Goal: Task Accomplishment & Management: Use online tool/utility

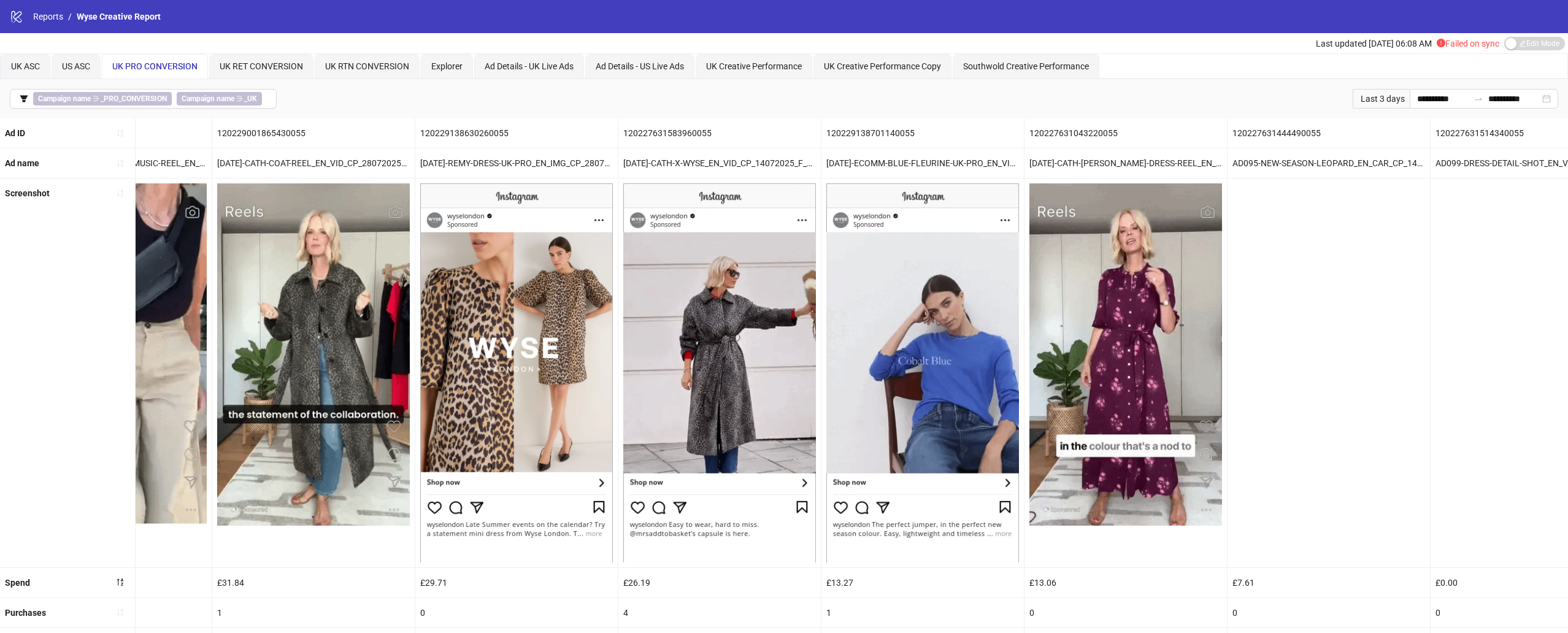
scroll to position [0, 1142]
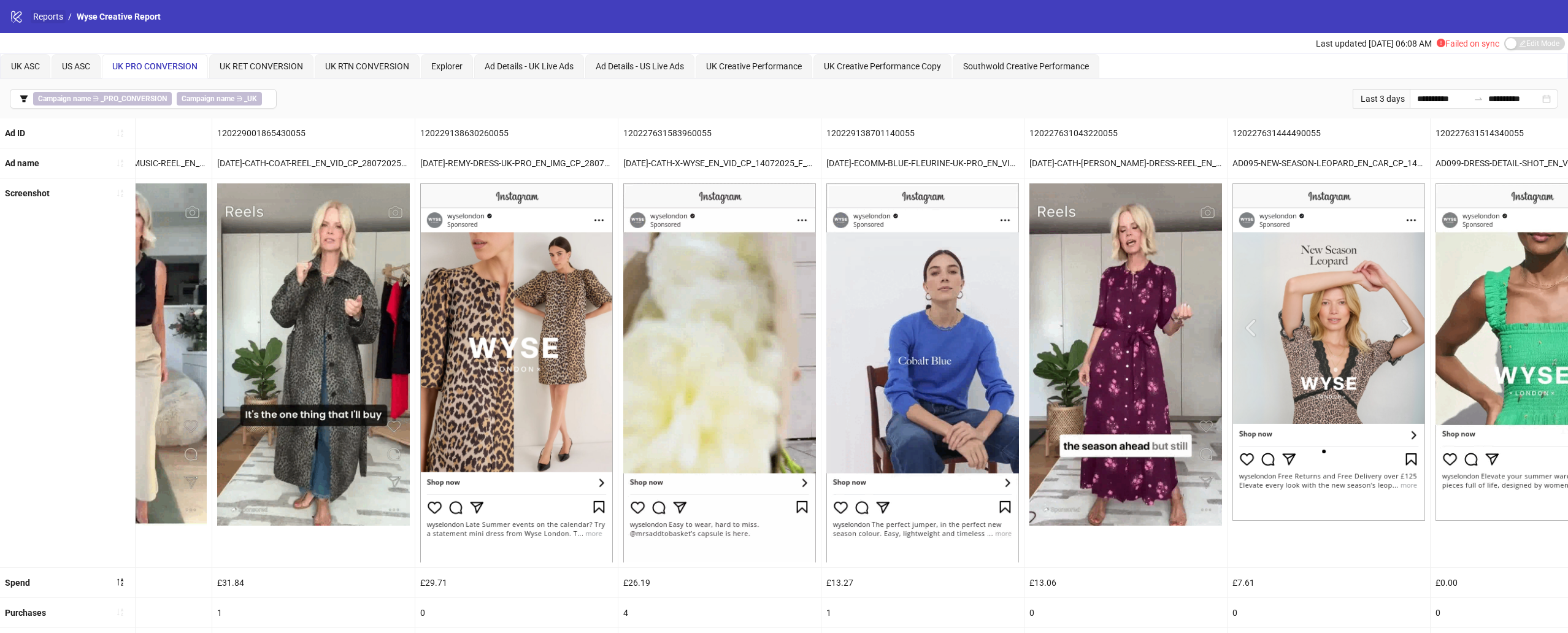
click at [44, 10] on link "Reports" at bounding box center [48, 17] width 35 height 13
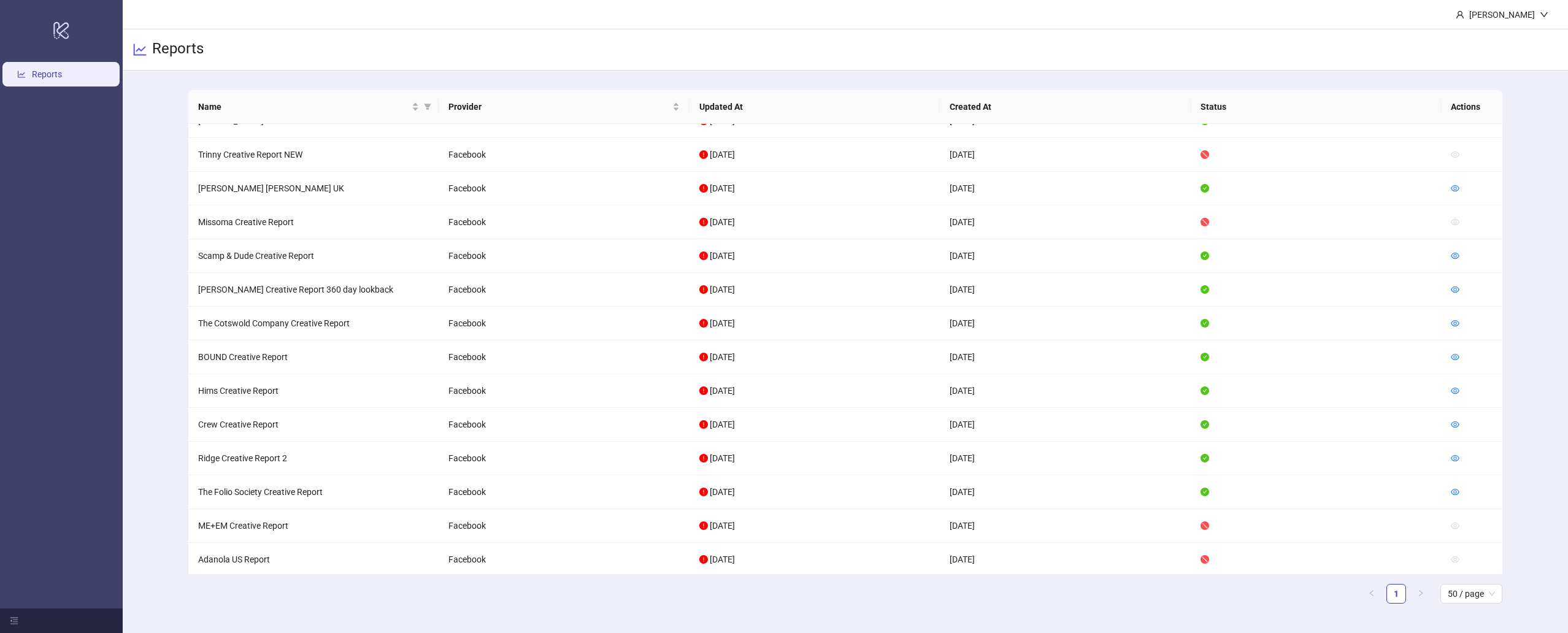
scroll to position [656, 0]
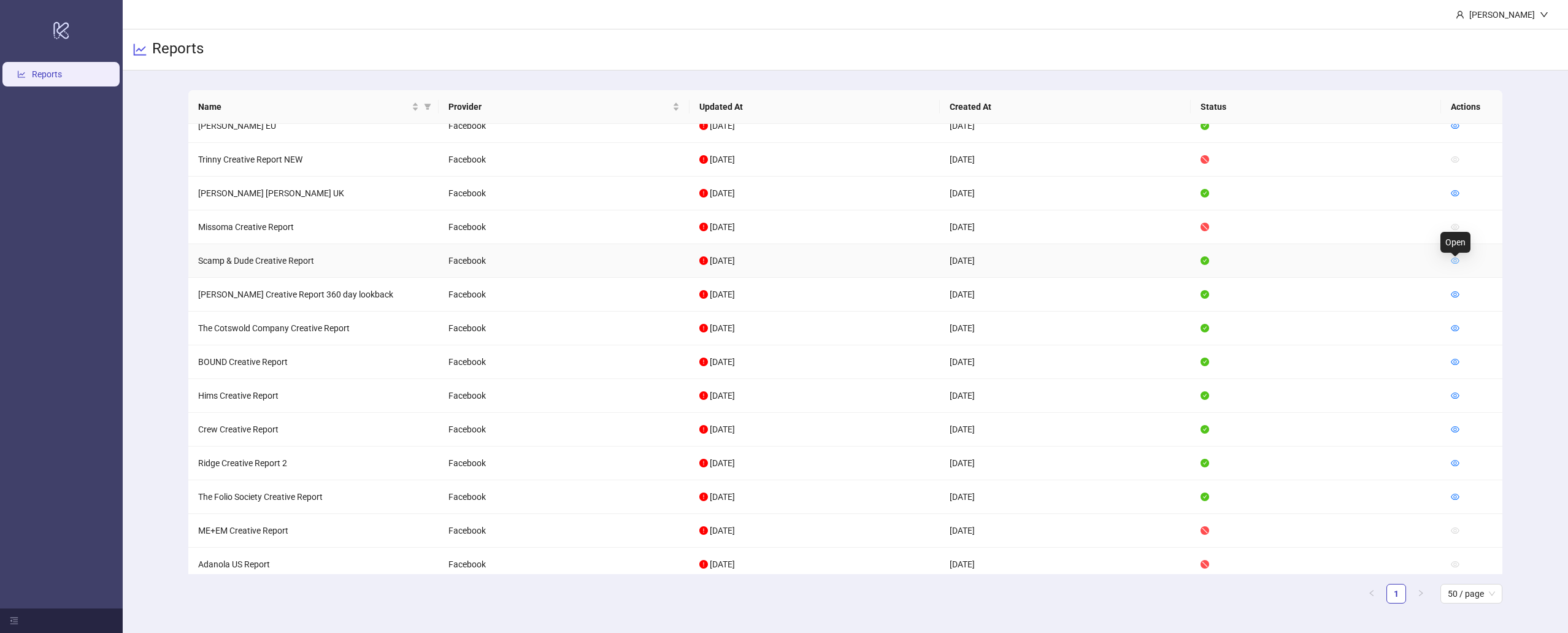
click at [1177, 264] on icon "eye" at bounding box center [1455, 261] width 9 height 9
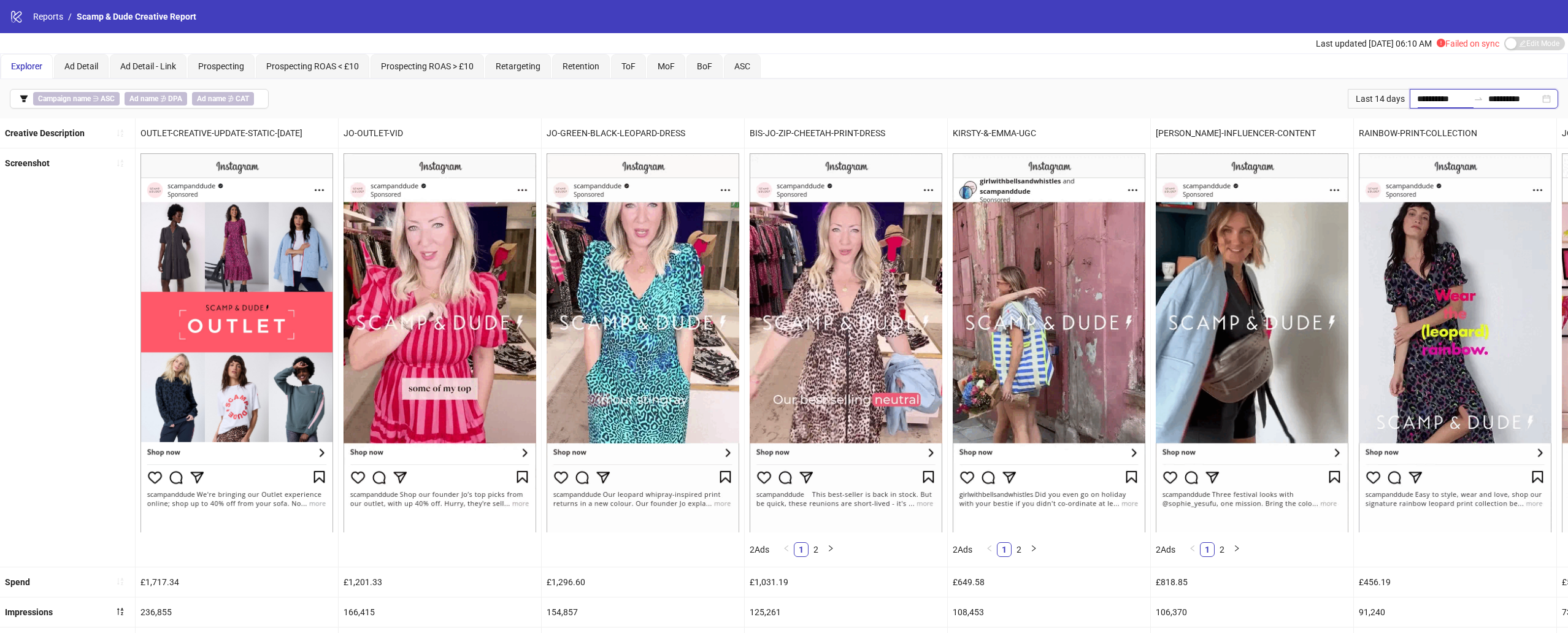
click at [1177, 97] on input "**********" at bounding box center [1443, 99] width 52 height 13
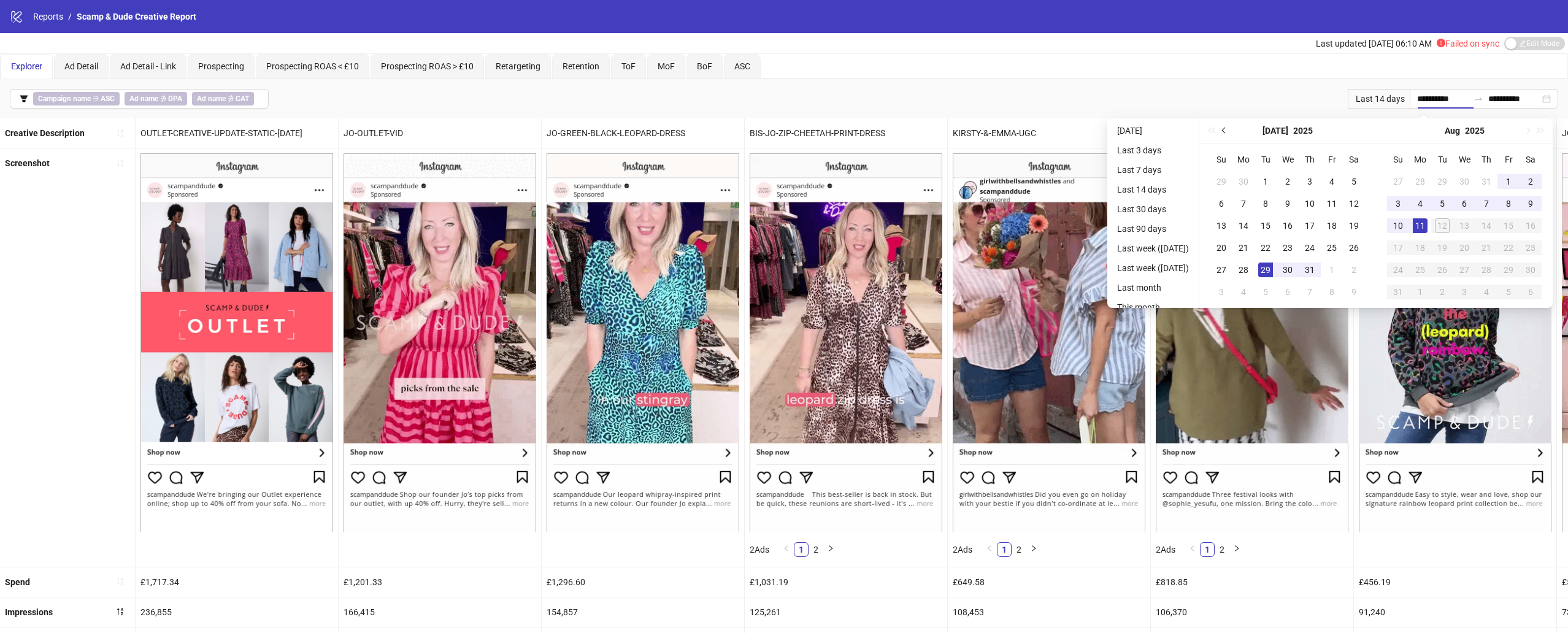
click at [1177, 131] on span "Previous month (PageUp)" at bounding box center [1225, 131] width 6 height 6
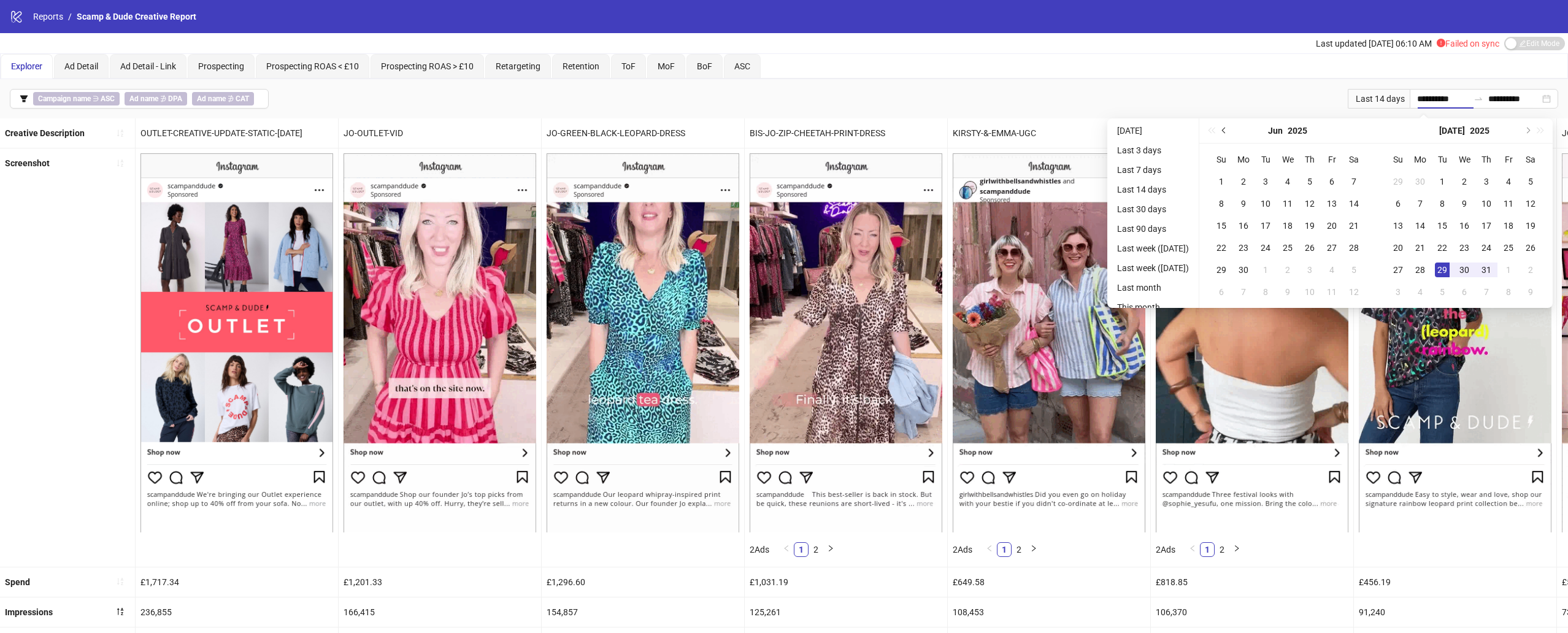
click at [1177, 131] on span "Previous month (PageUp)" at bounding box center [1225, 131] width 6 height 6
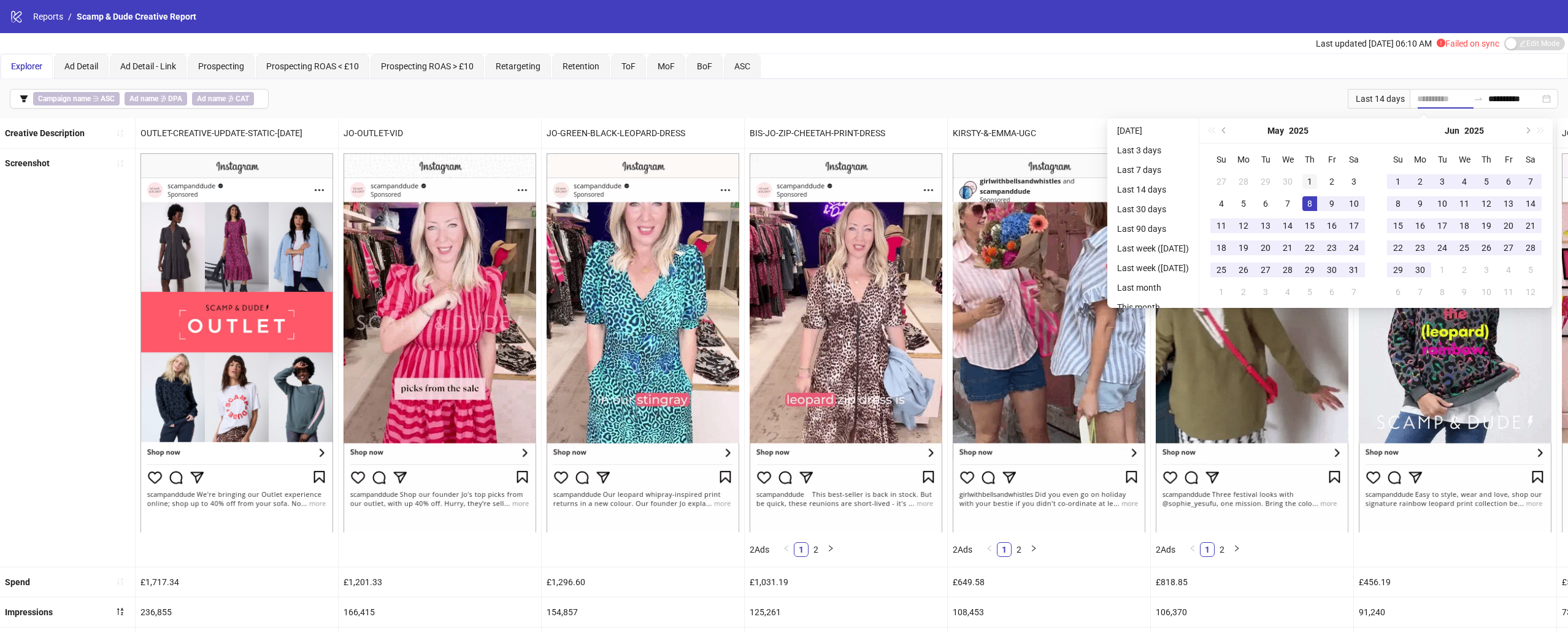
type input "**********"
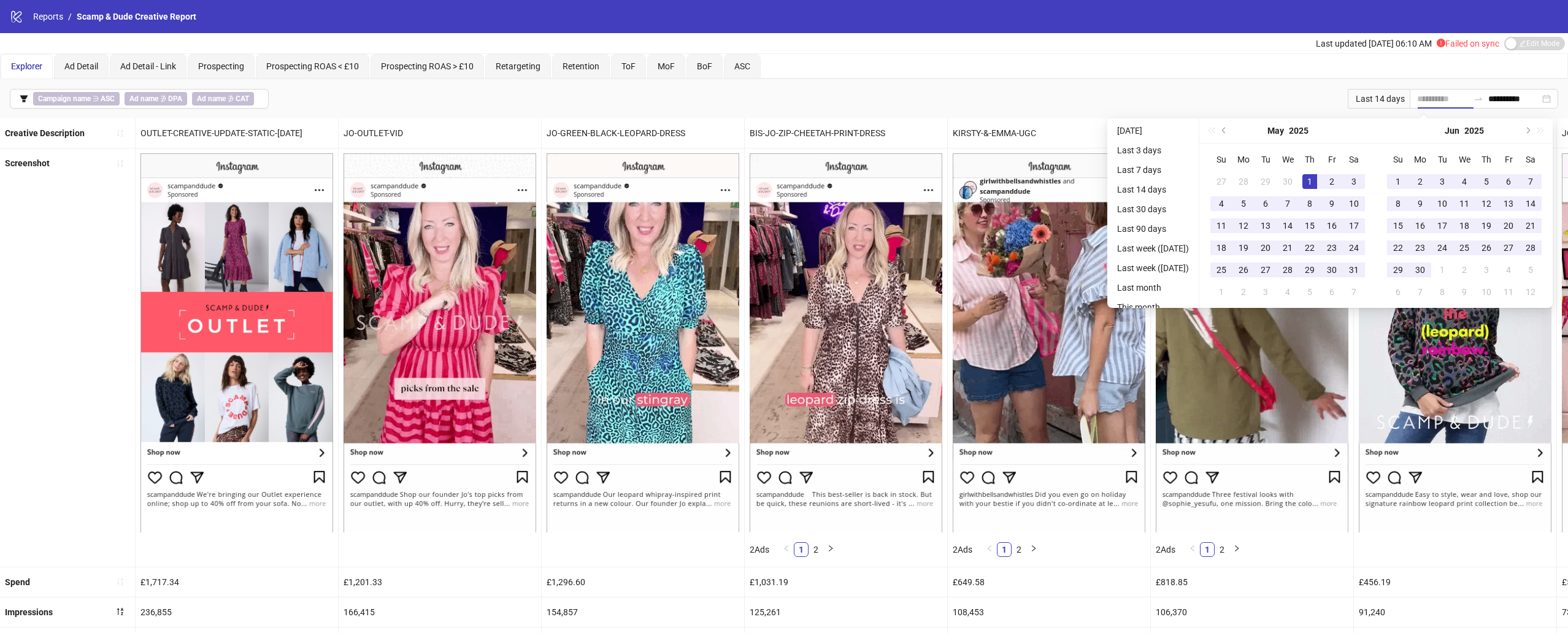
click at [1177, 181] on div "1" at bounding box center [1310, 182] width 15 height 15
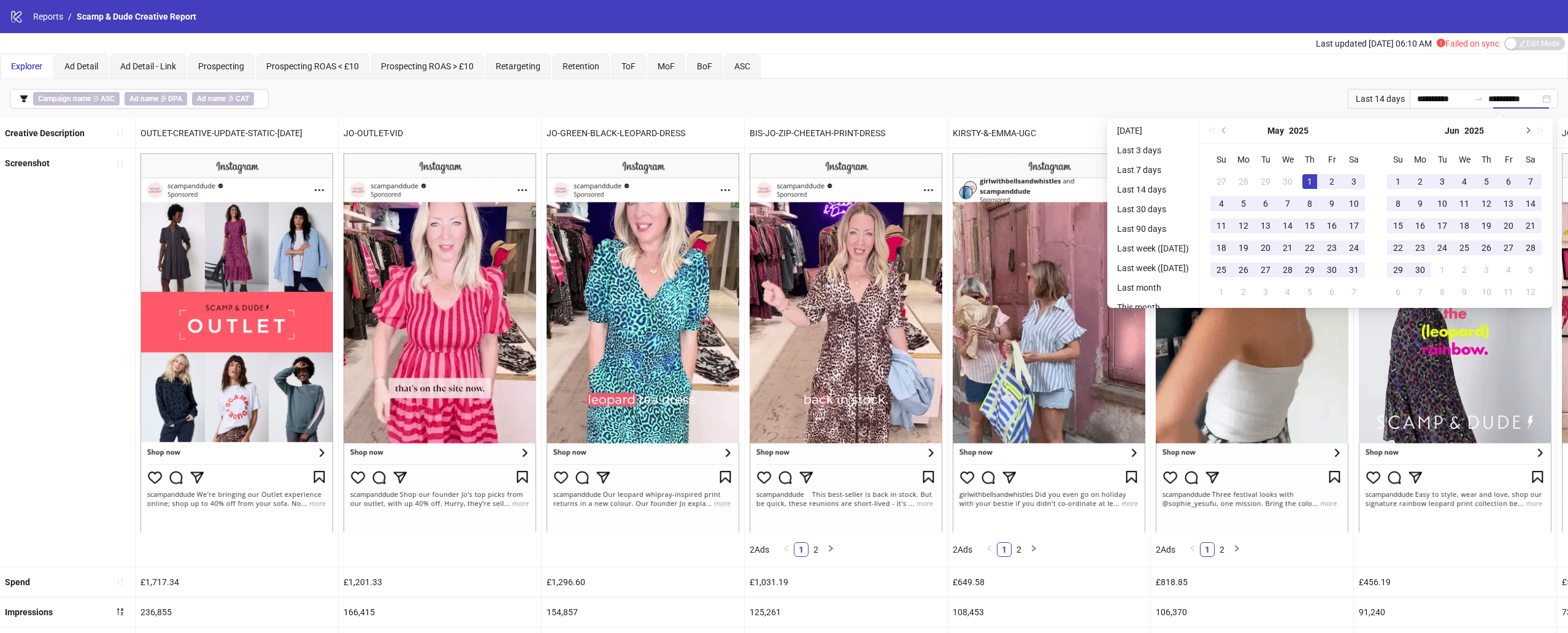
click at [1177, 128] on span "Next month (PageDown)" at bounding box center [1527, 131] width 6 height 6
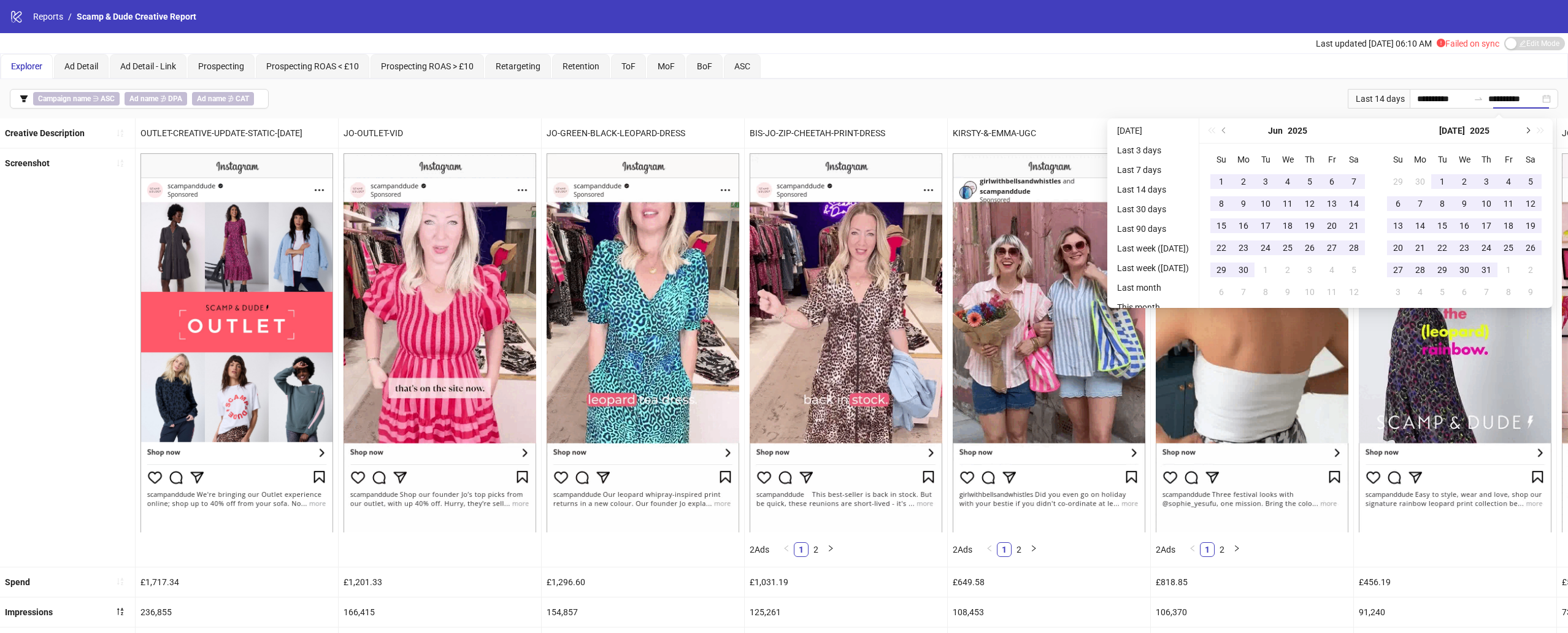
click at [1177, 128] on span "Next month (PageDown)" at bounding box center [1527, 131] width 6 height 6
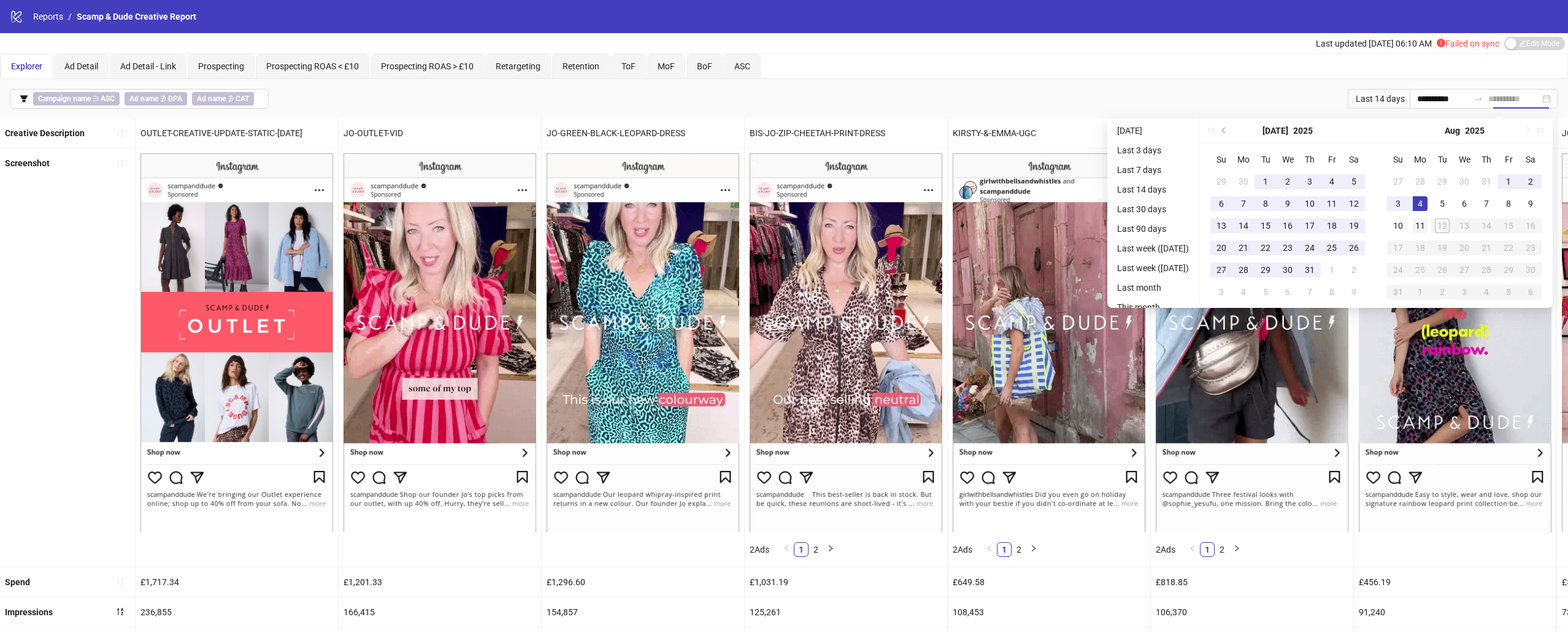
type input "**********"
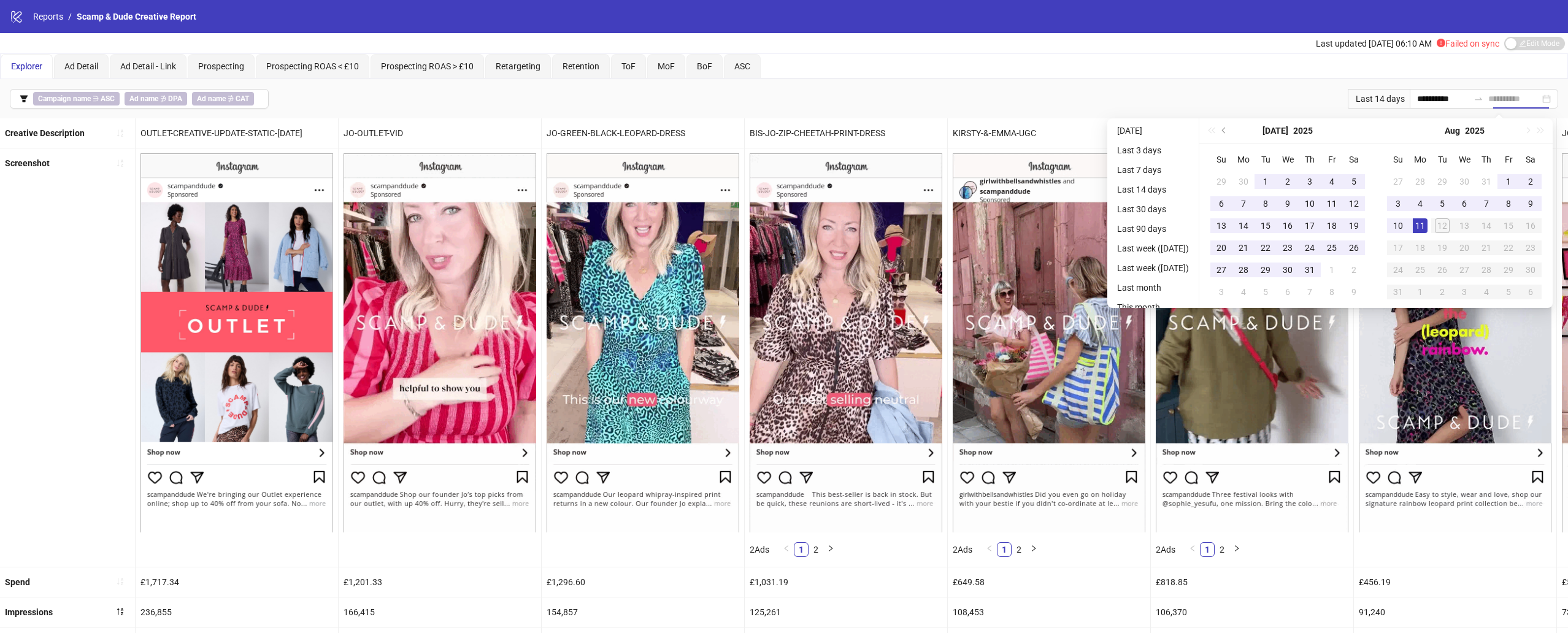
click at [1177, 225] on div "11" at bounding box center [1420, 226] width 15 height 15
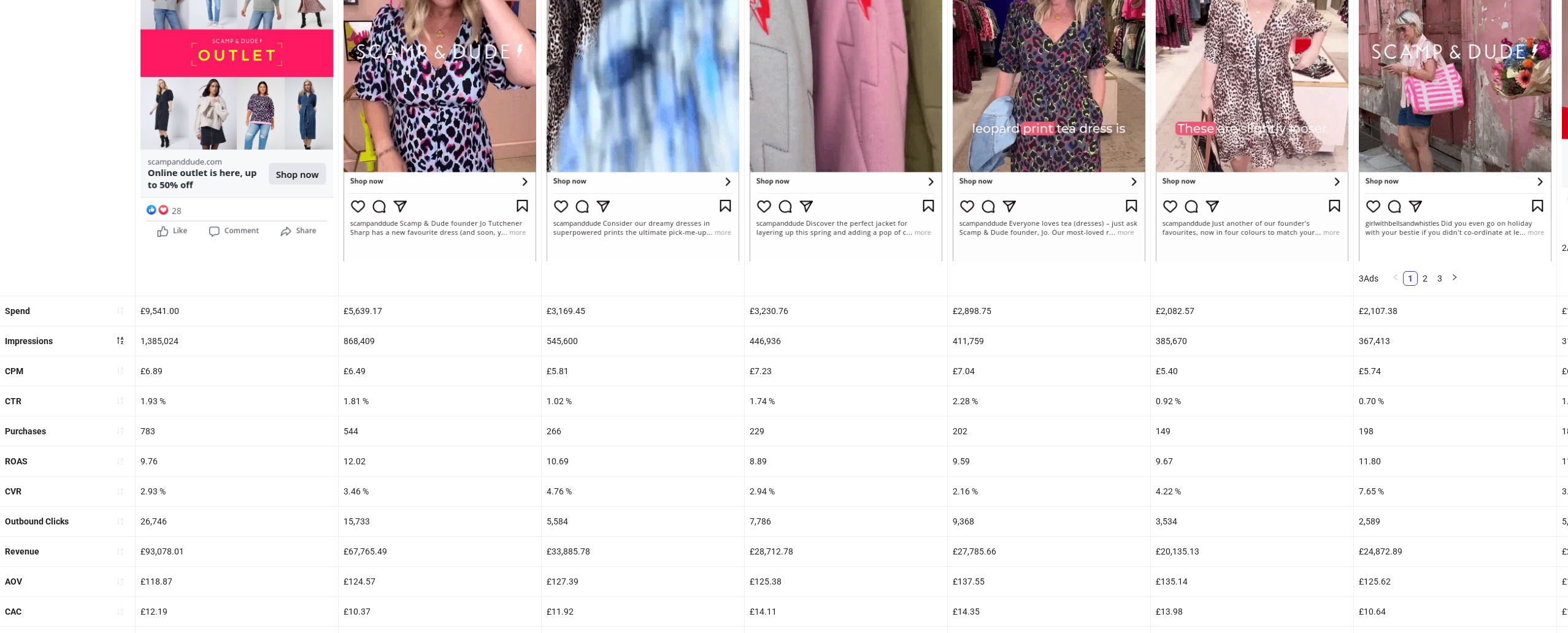
scroll to position [458, 0]
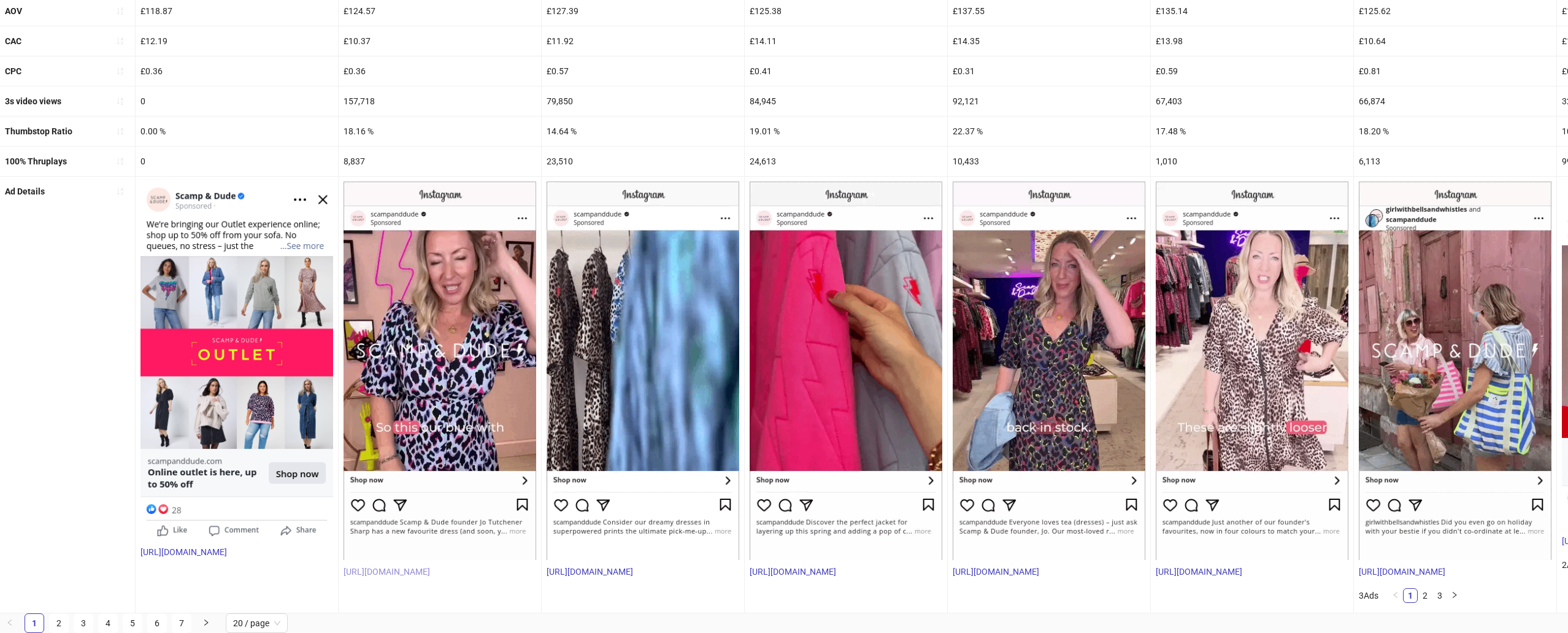
click at [430, 569] on link "[URL][DOMAIN_NAME]" at bounding box center [386, 572] width 86 height 10
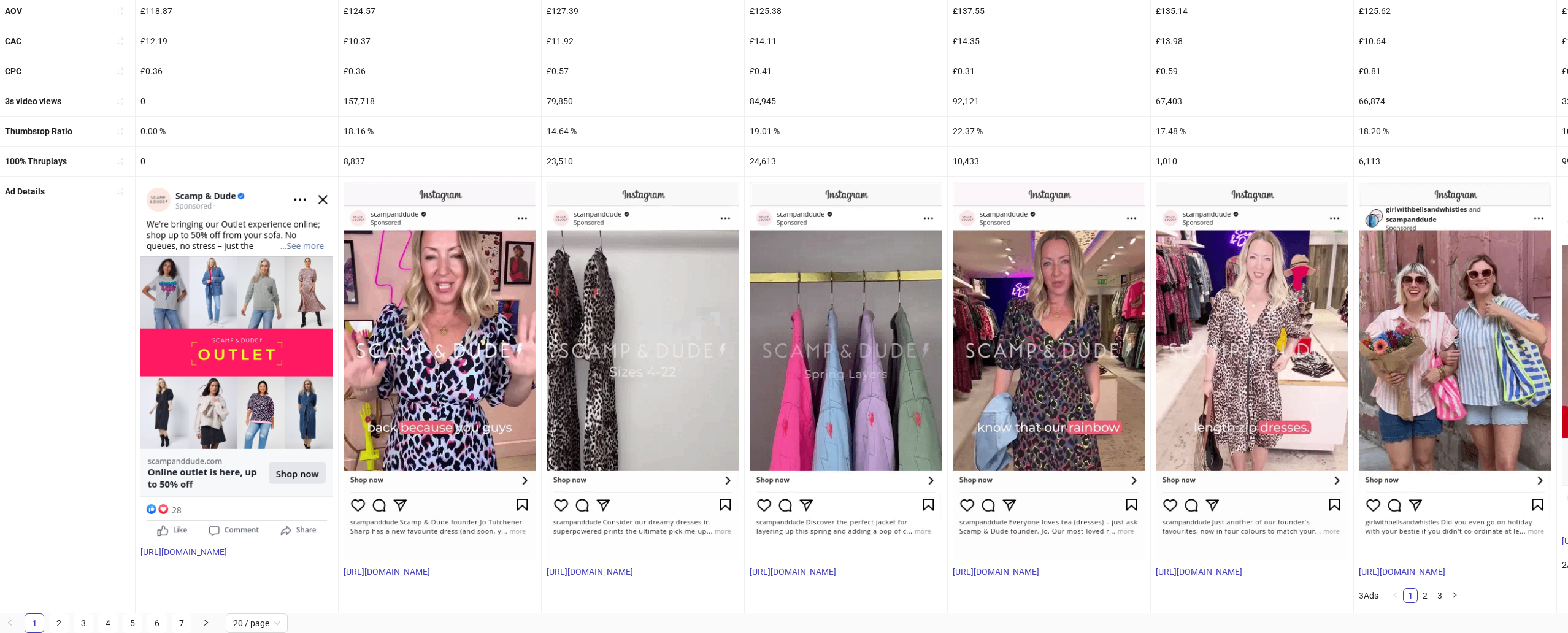
click at [415, 417] on img at bounding box center [440, 370] width 193 height 378
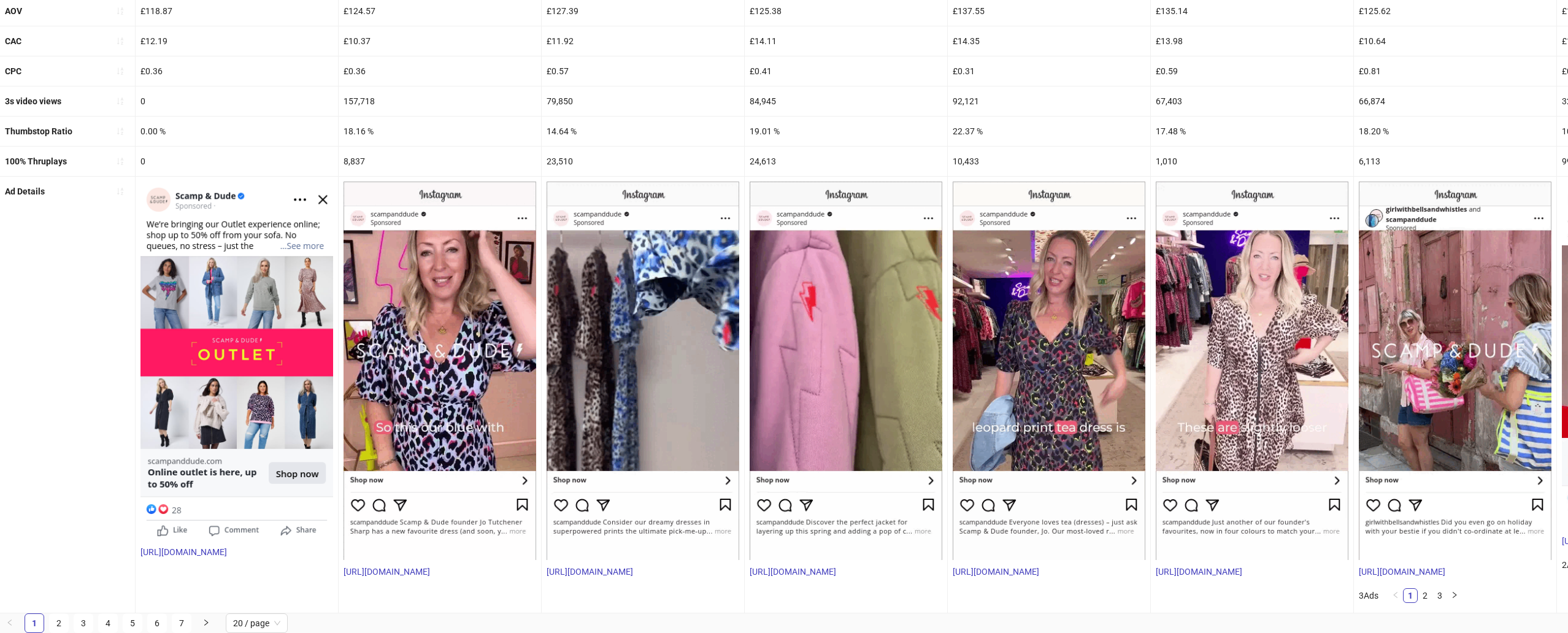
click at [428, 354] on img at bounding box center [440, 370] width 193 height 378
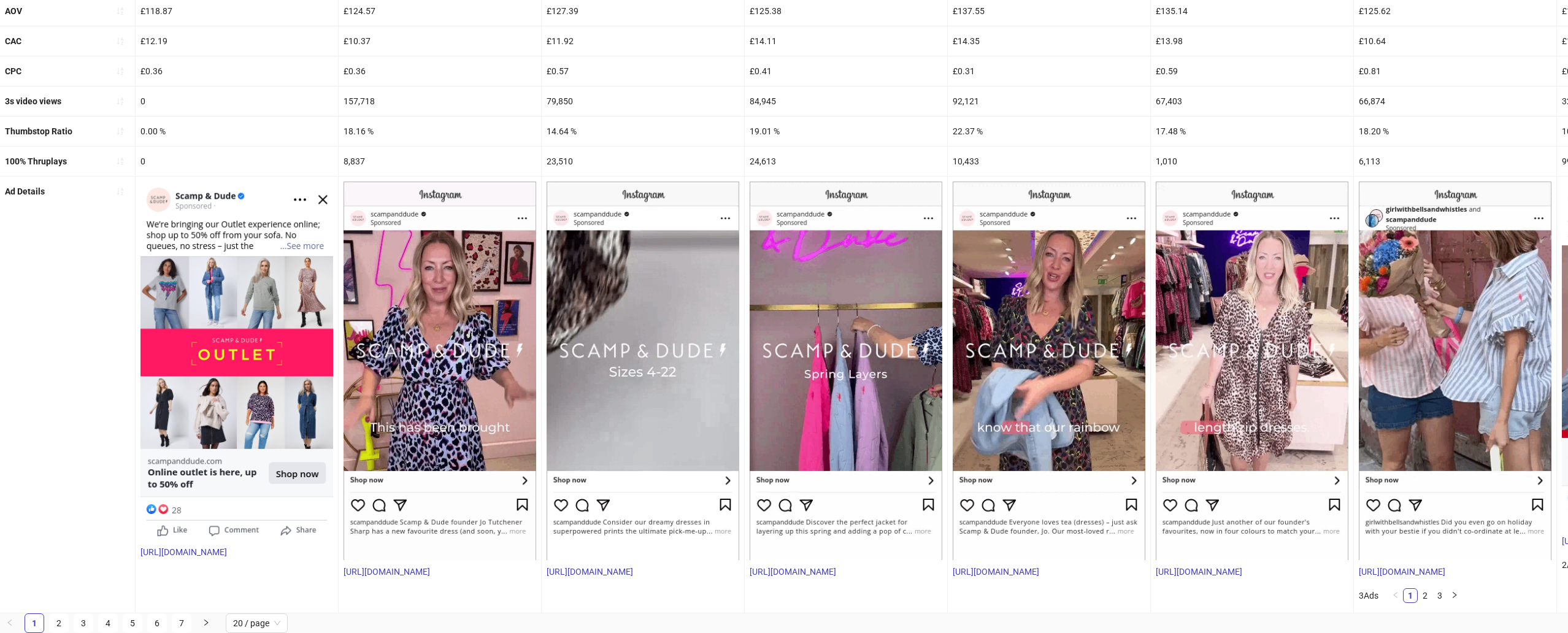
click at [428, 517] on img at bounding box center [440, 370] width 193 height 378
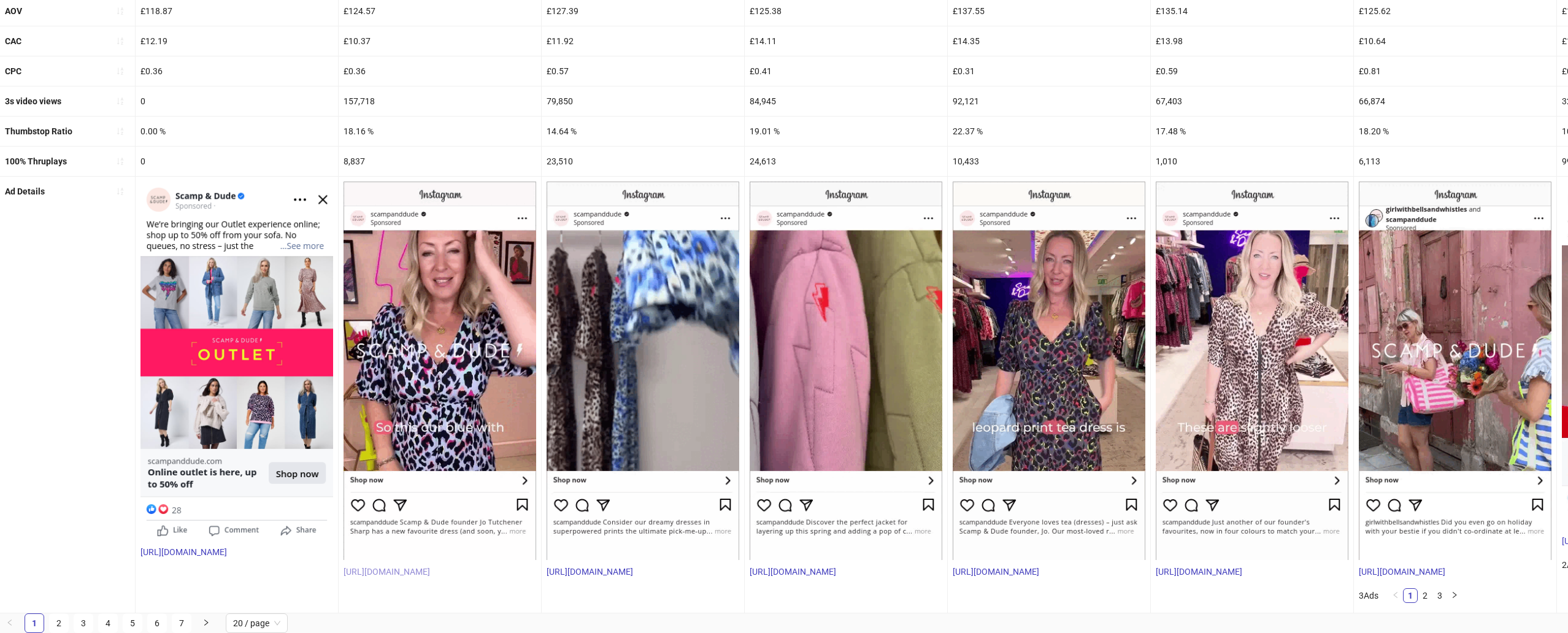
click at [417, 570] on link "[URL][DOMAIN_NAME]" at bounding box center [386, 572] width 86 height 10
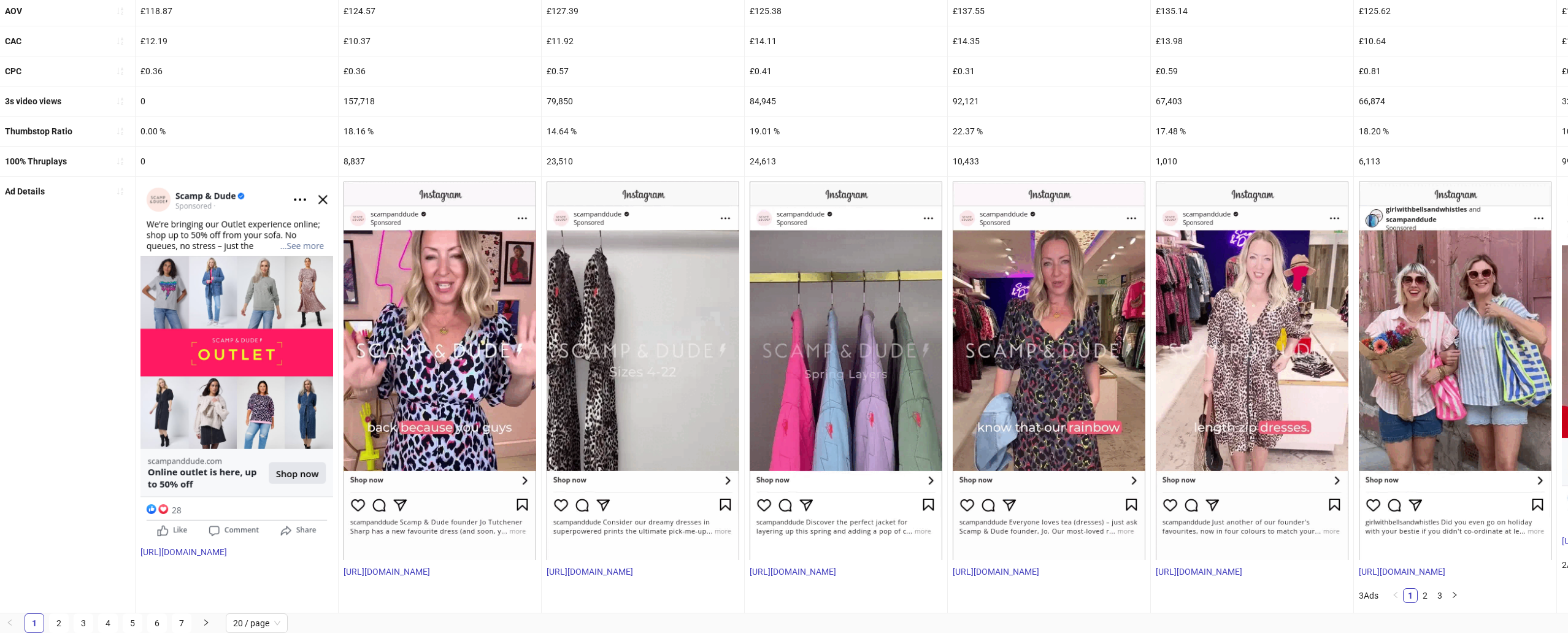
drag, startPoint x: 340, startPoint y: 569, endPoint x: 482, endPoint y: 572, distance: 142.0
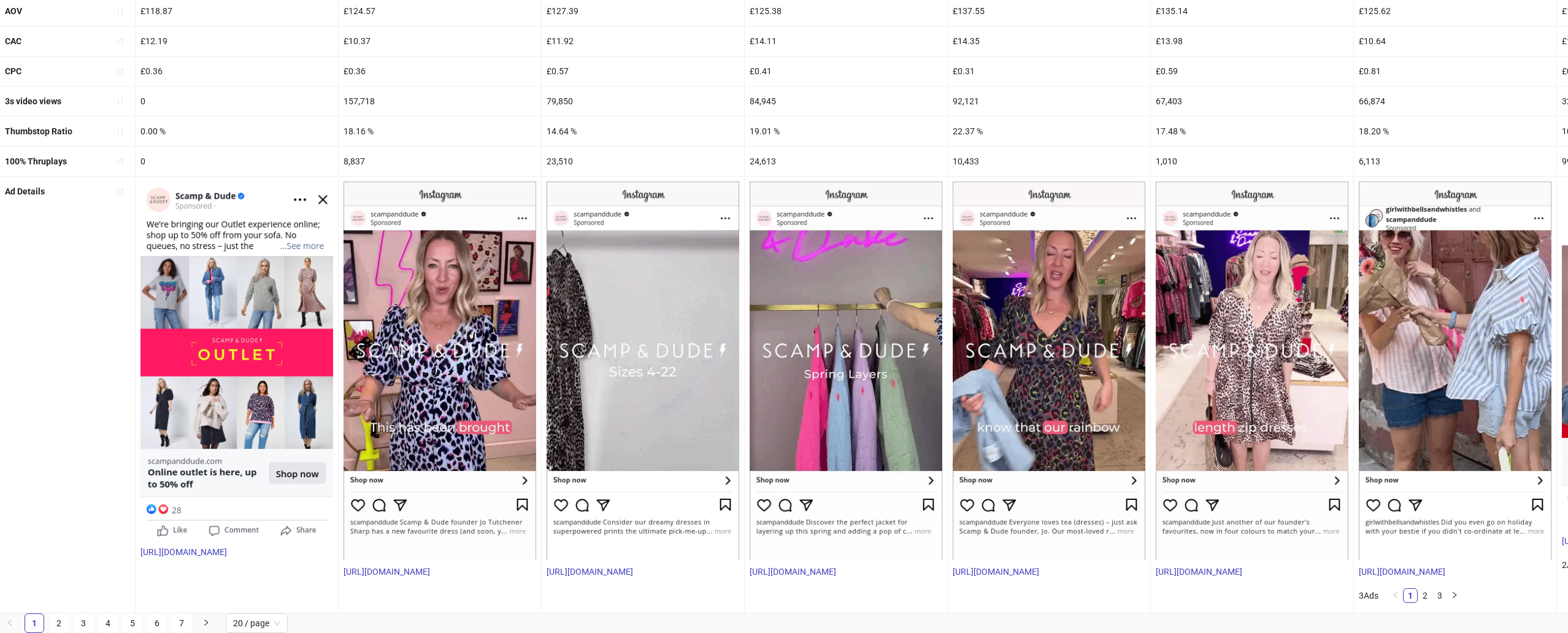
click at [482, 572] on div "[URL][DOMAIN_NAME]" at bounding box center [440, 380] width 202 height 407
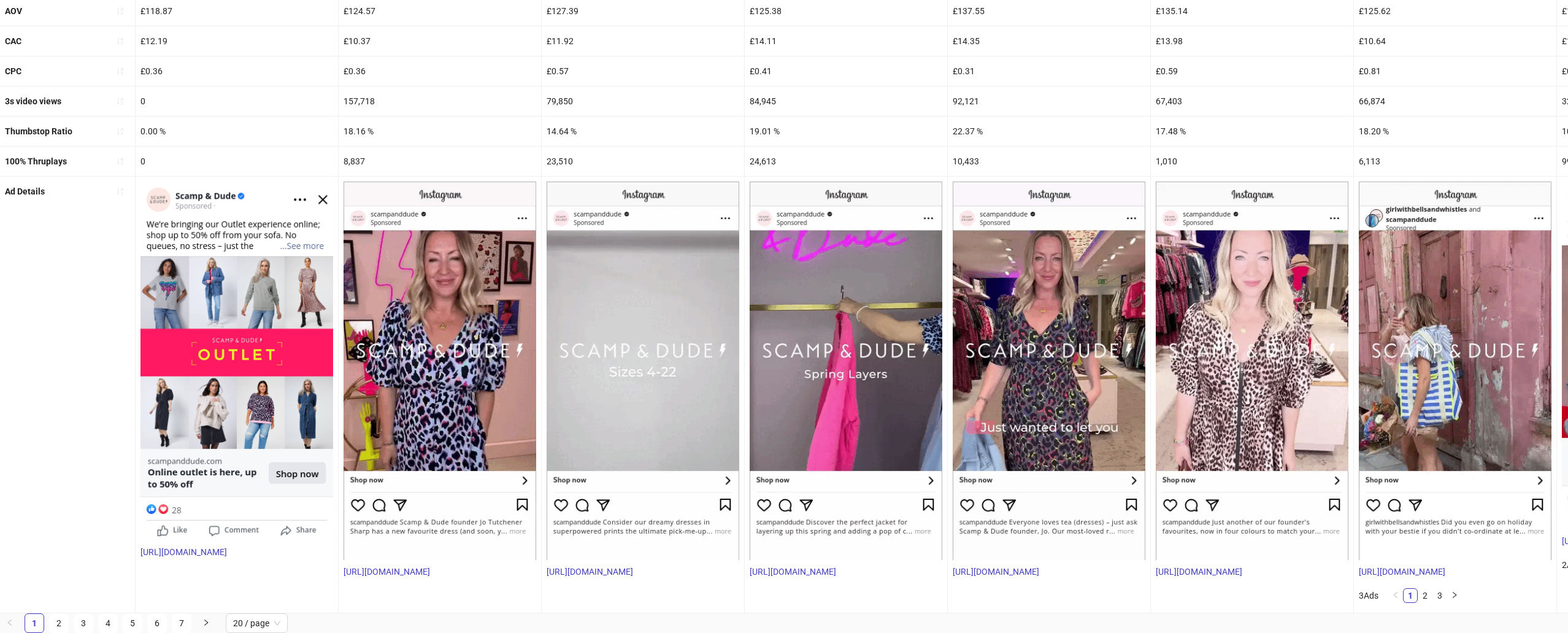
copy link "[URL][DOMAIN_NAME]"
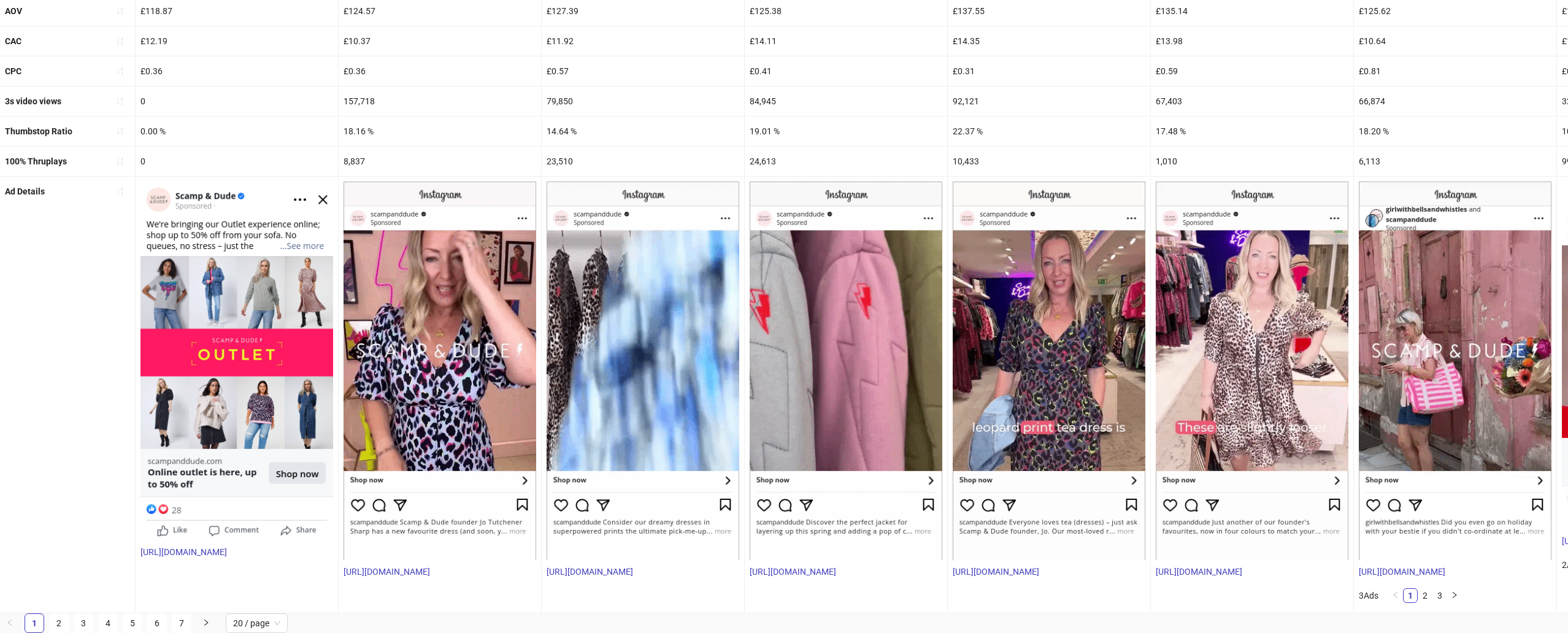
scroll to position [0, 0]
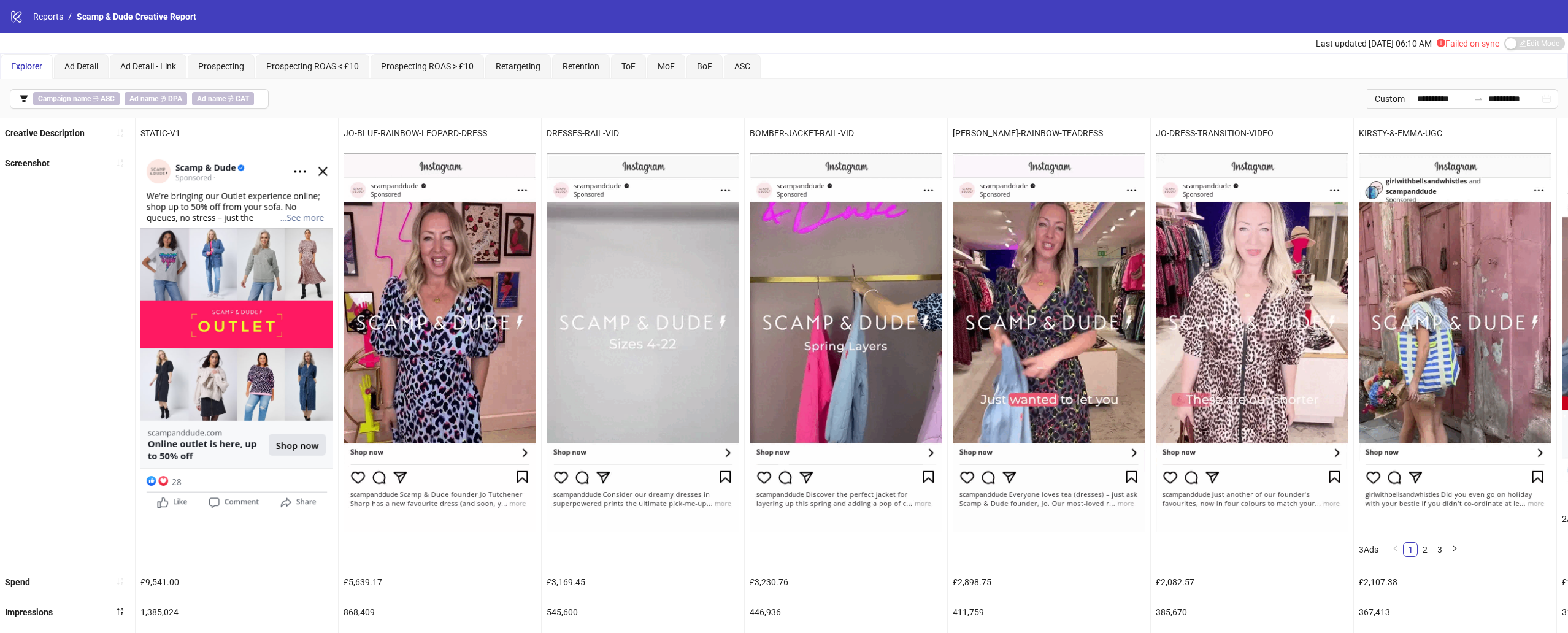
drag, startPoint x: 346, startPoint y: 129, endPoint x: 491, endPoint y: 134, distance: 145.1
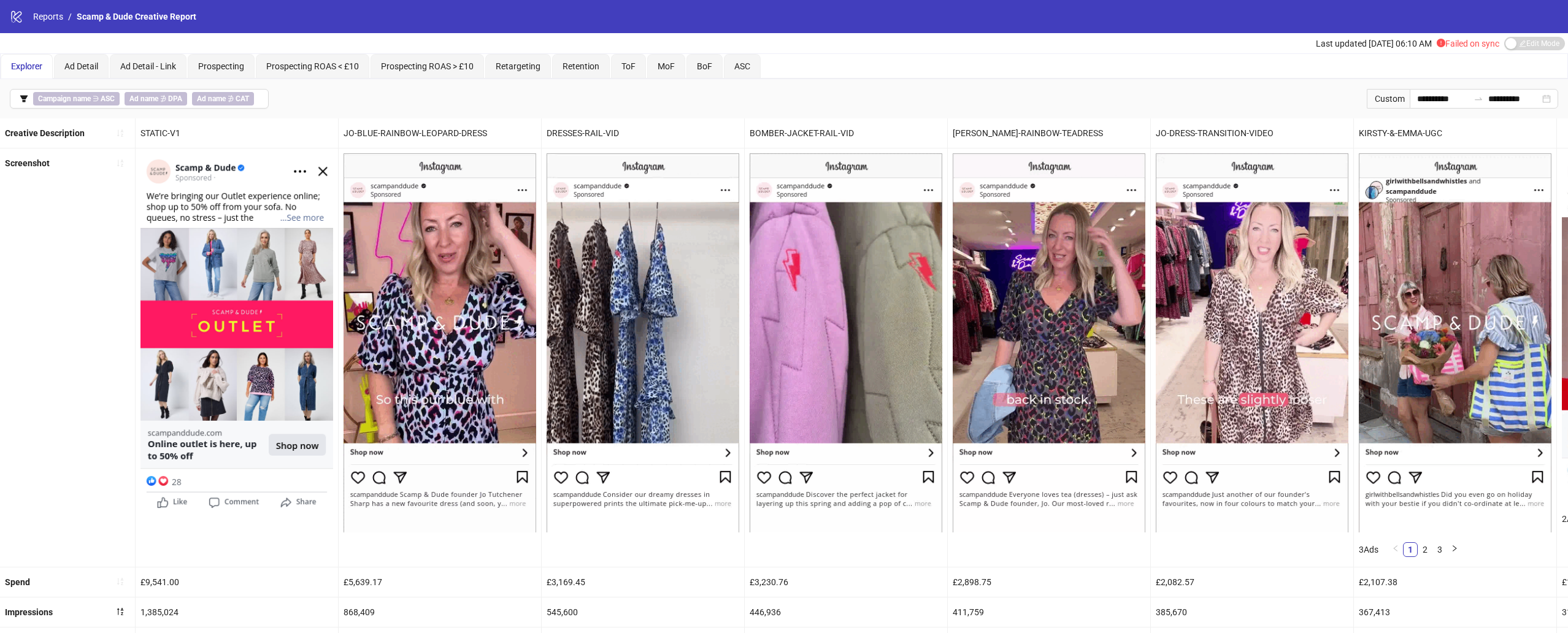
click at [491, 134] on div "JO-BLUE-RAINBOW-LEOPARD-DRESS" at bounding box center [440, 133] width 202 height 29
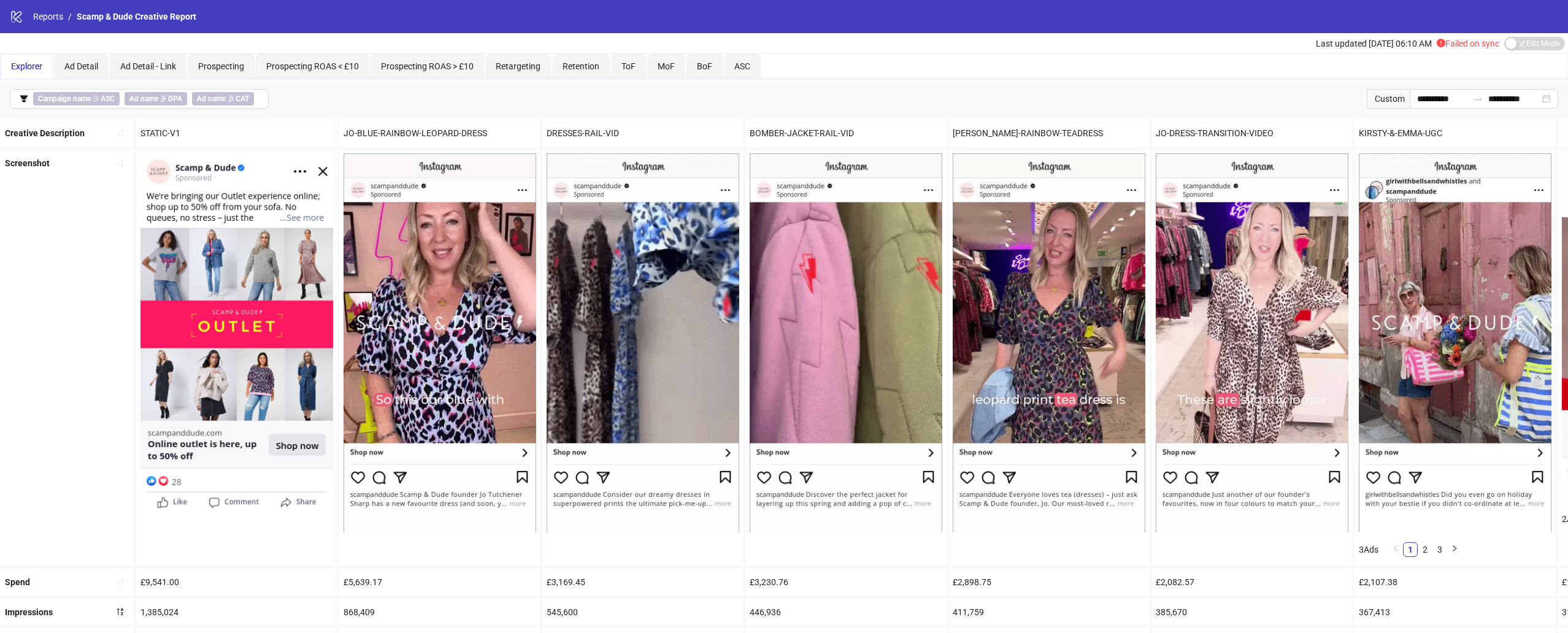
click at [464, 134] on div "JO-BLUE-RAINBOW-LEOPARD-DRESS" at bounding box center [440, 133] width 202 height 29
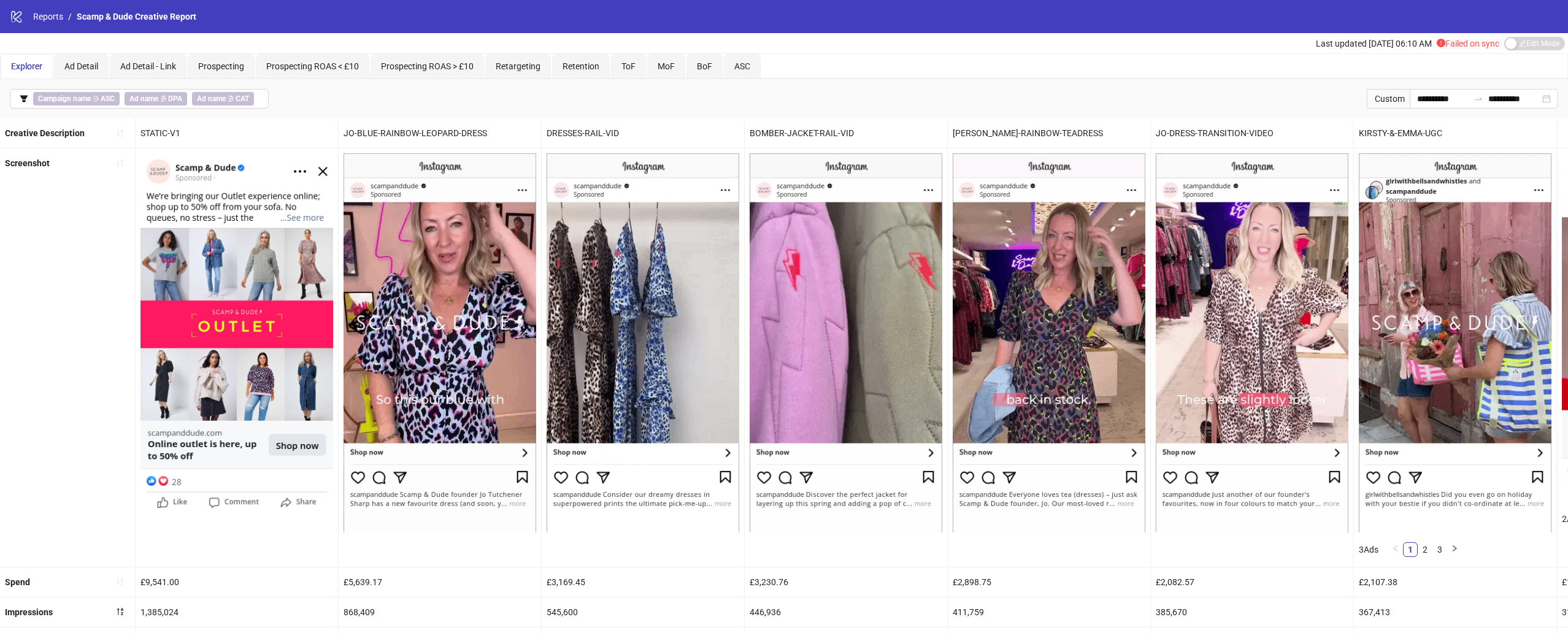
click at [464, 134] on div "JO-BLUE-RAINBOW-LEOPARD-DRESS" at bounding box center [440, 133] width 202 height 29
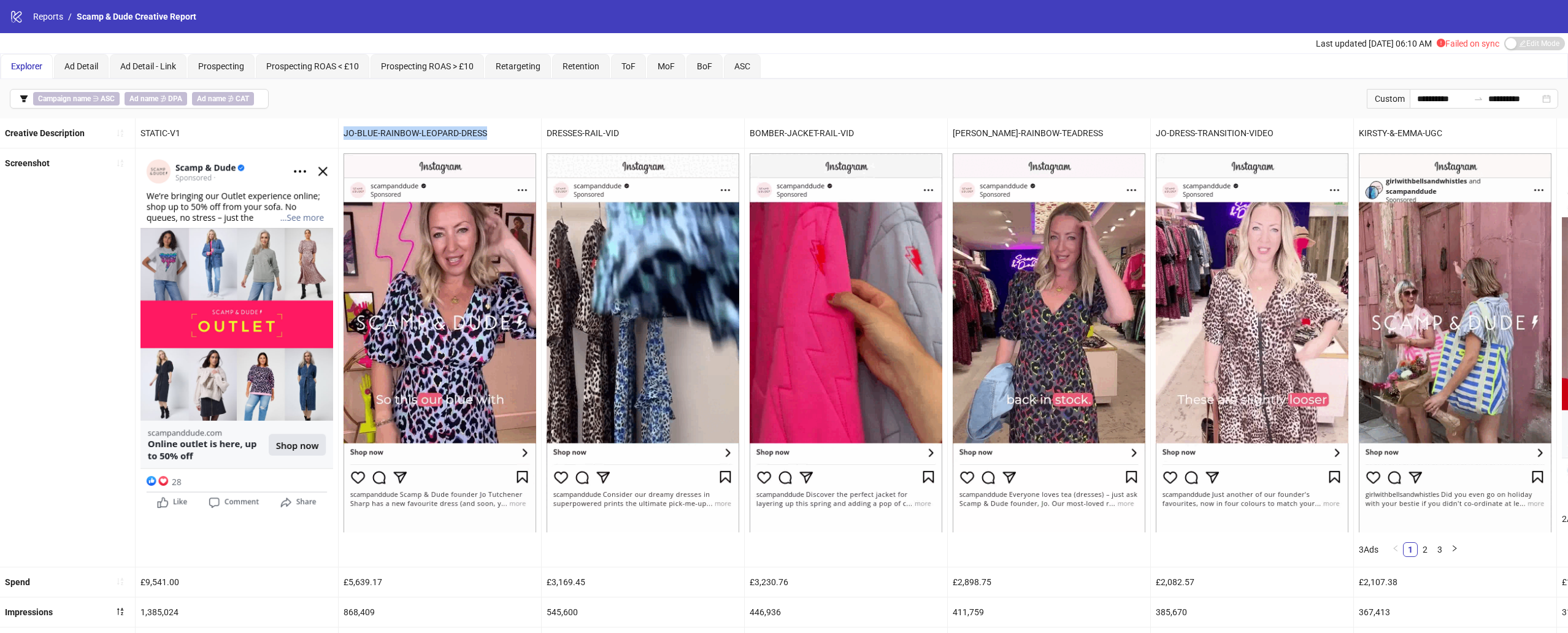
click at [464, 134] on div "JO-BLUE-RAINBOW-LEOPARD-DRESS" at bounding box center [440, 133] width 202 height 29
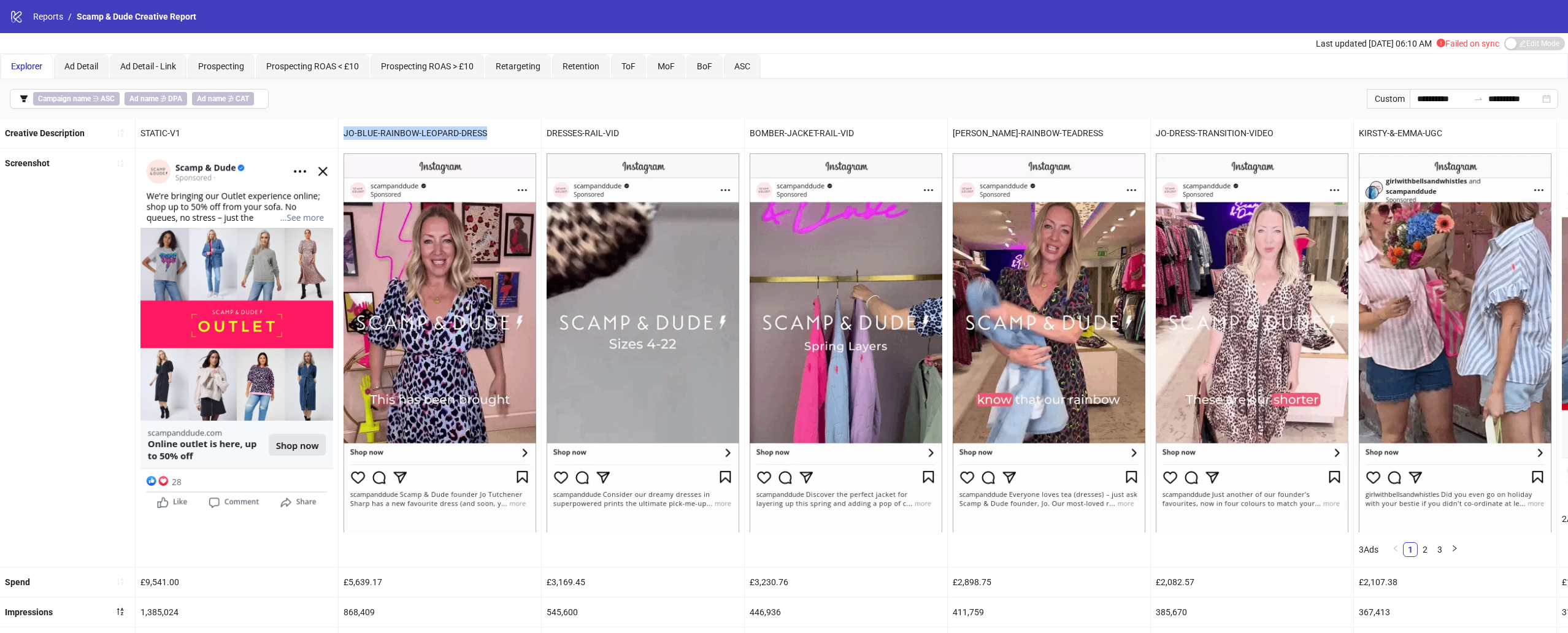
copy div "JO-BLUE-RAINBOW-LEOPARD-DRESS"
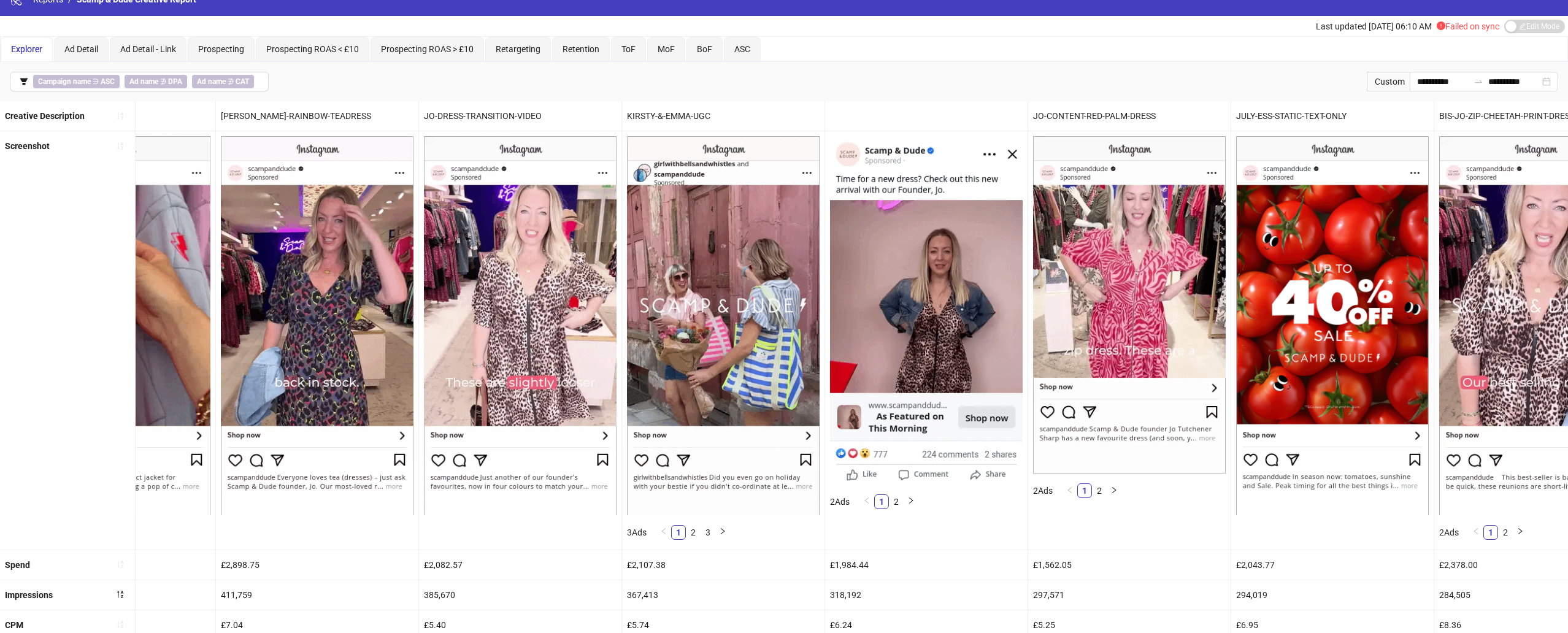
scroll to position [7, 0]
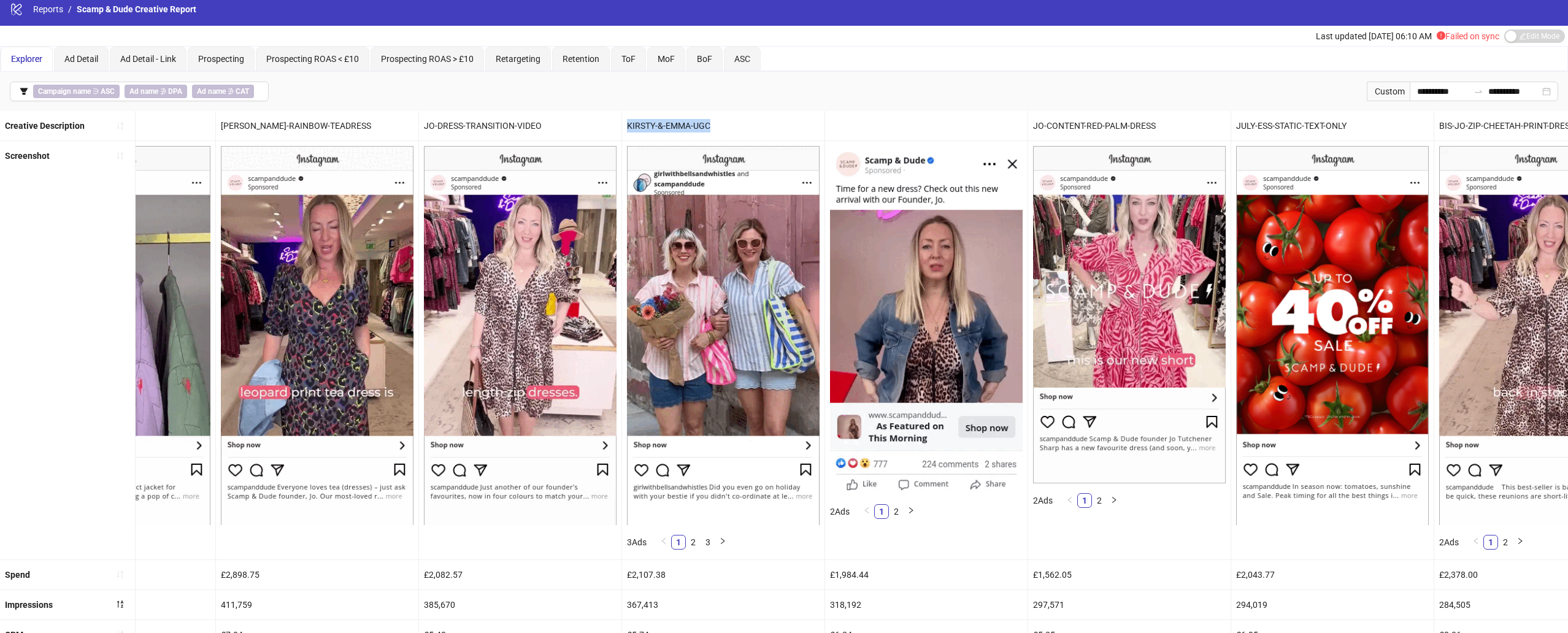
drag, startPoint x: 628, startPoint y: 128, endPoint x: 760, endPoint y: 128, distance: 132.0
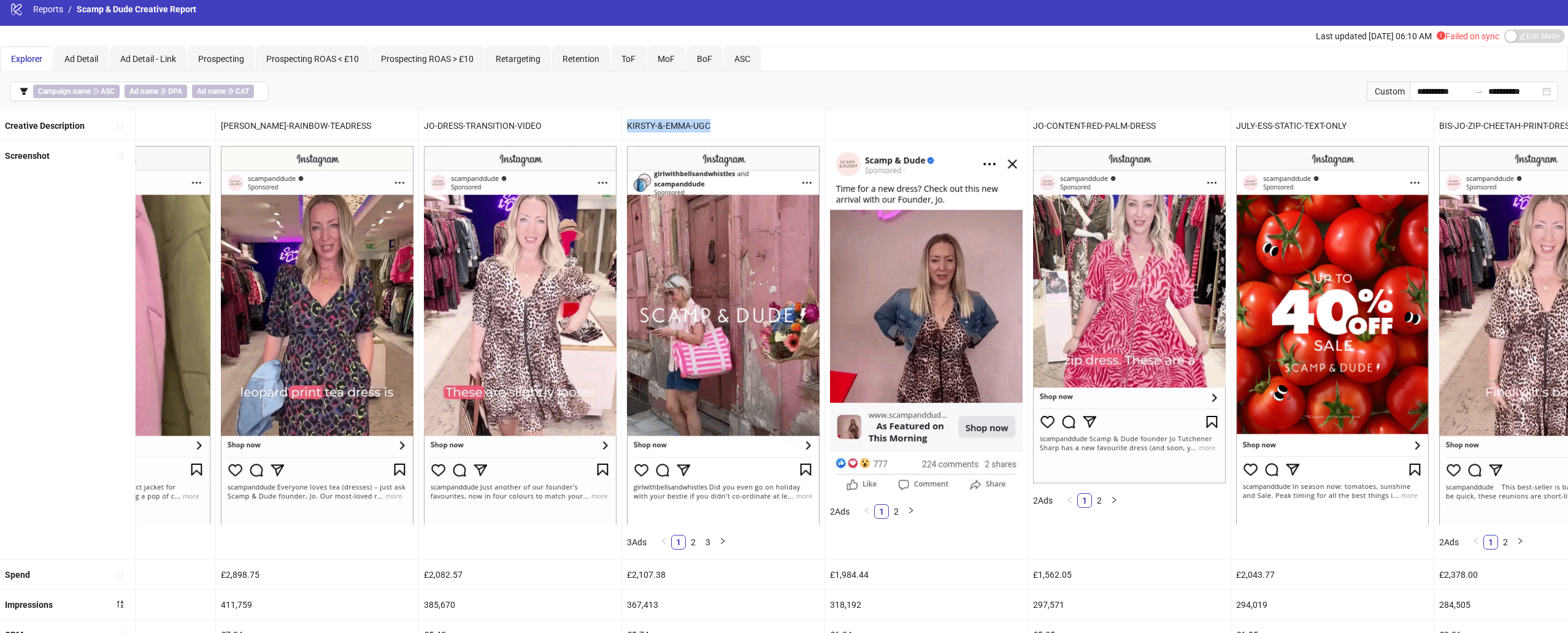
click at [760, 128] on div "KIRSTY-&-EMMA-UGC" at bounding box center [723, 126] width 202 height 29
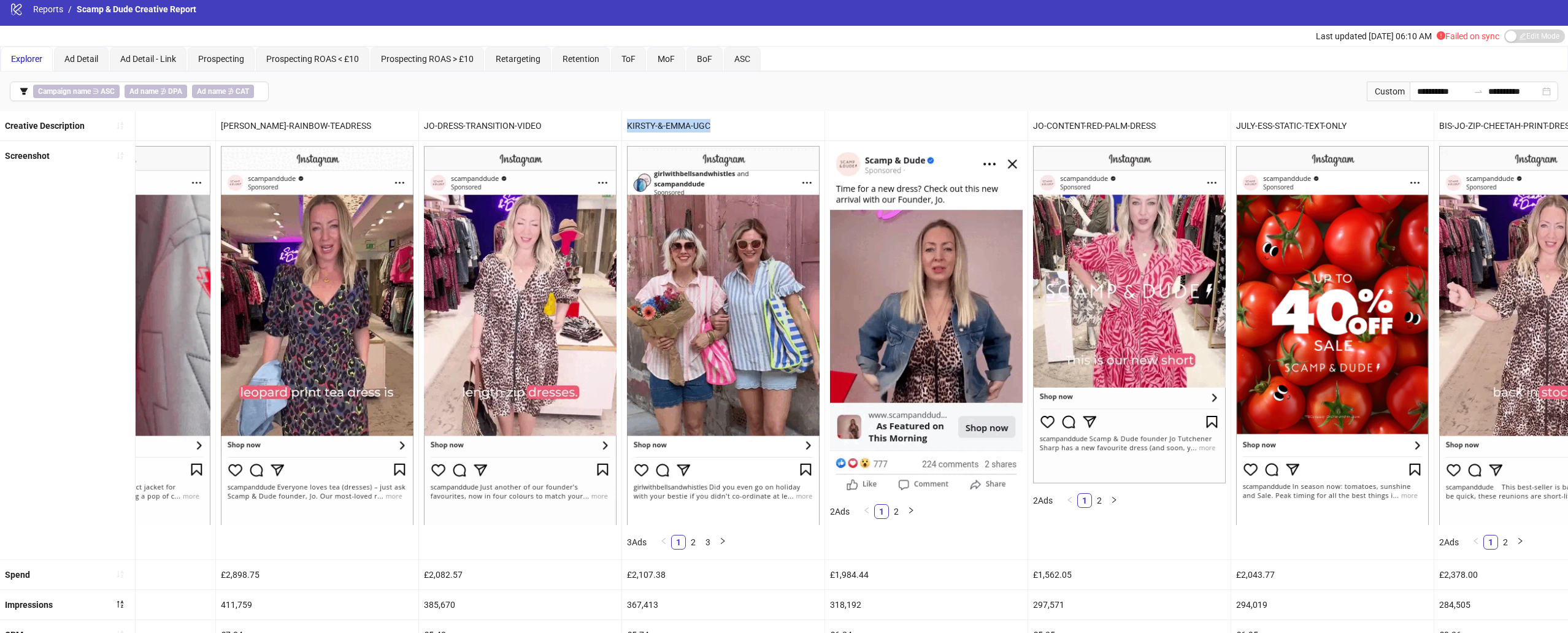
copy div "KIRSTY-&-EMMA-UGC"
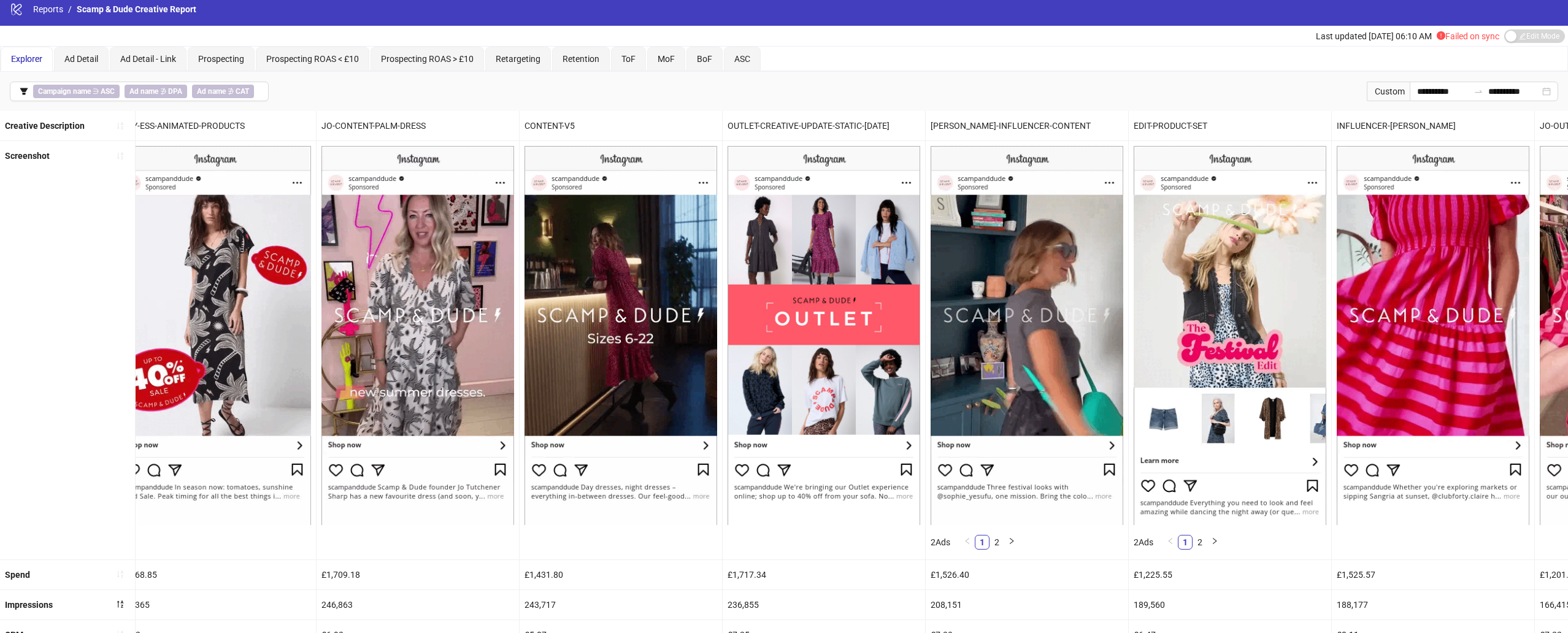
scroll to position [0, 2632]
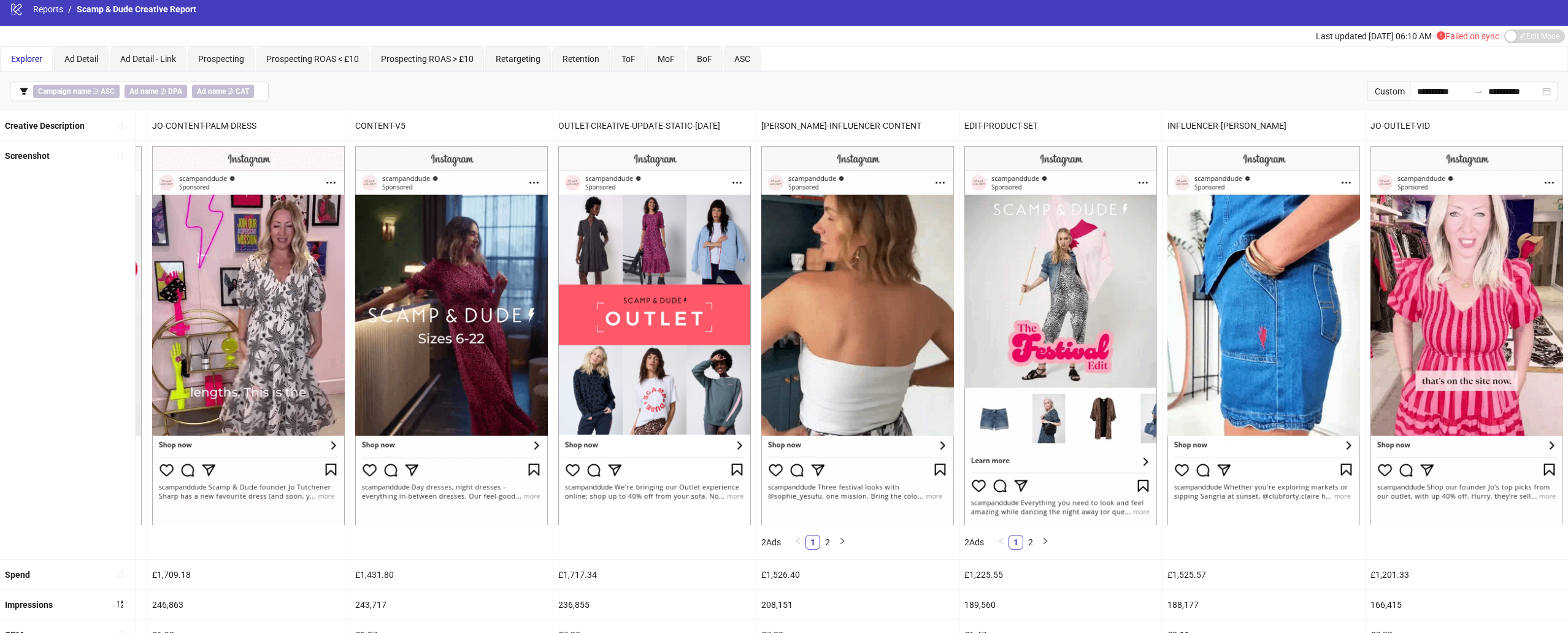
click at [820, 119] on div "[PERSON_NAME]-INFLUENCER-CONTENT" at bounding box center [858, 126] width 202 height 29
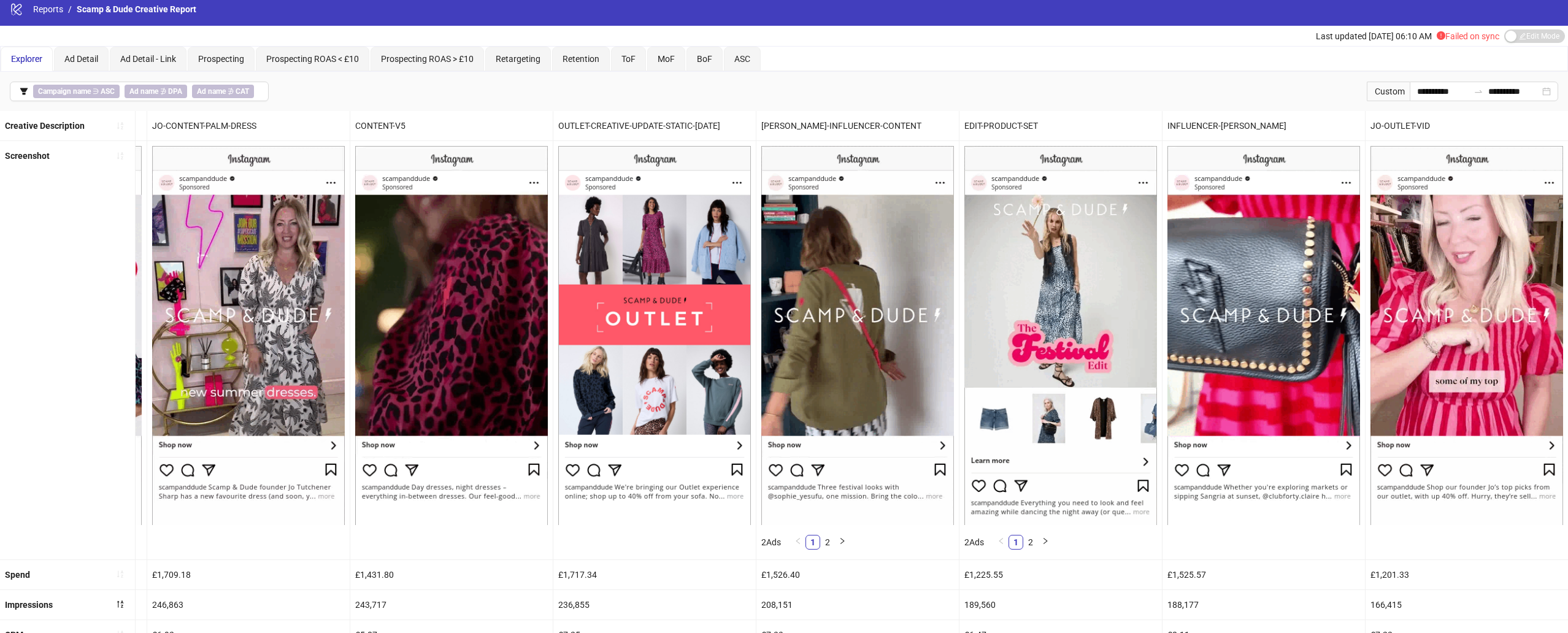
click at [820, 126] on div "[PERSON_NAME]-INFLUENCER-CONTENT" at bounding box center [858, 126] width 202 height 29
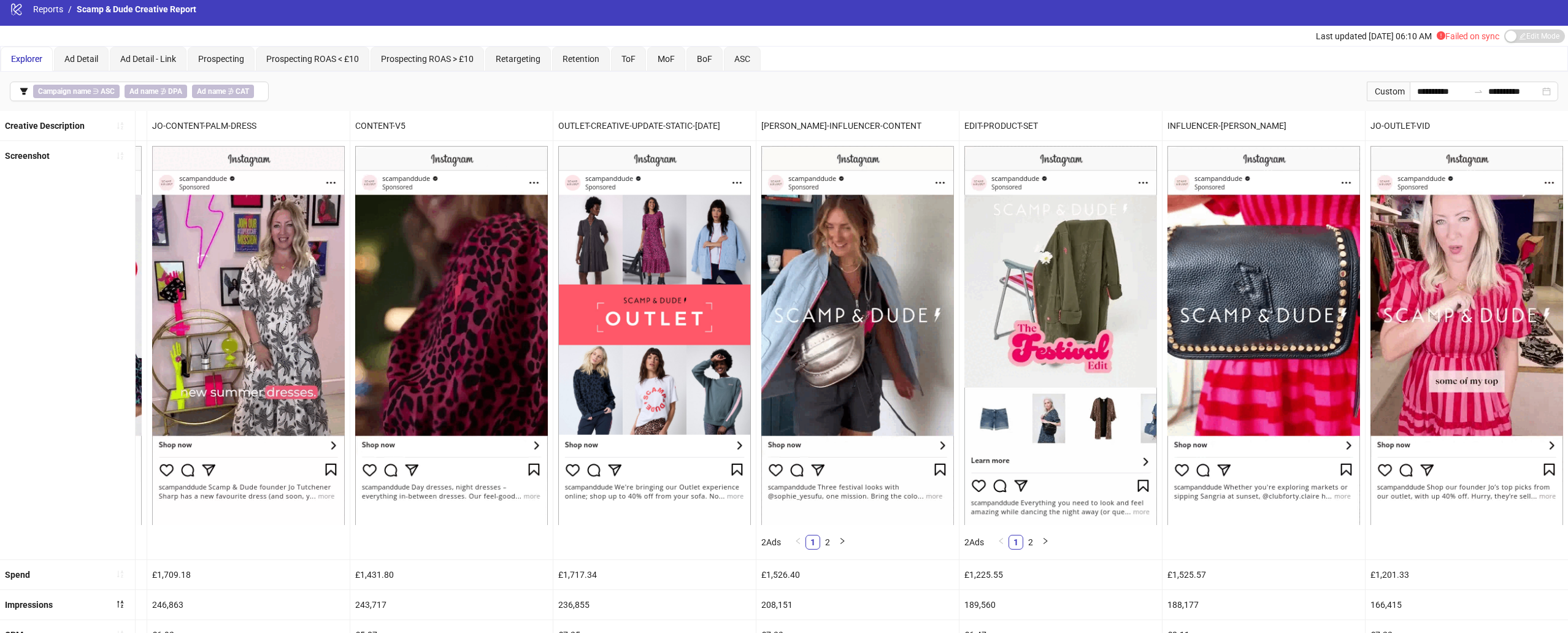
click at [820, 126] on div "[PERSON_NAME]-INFLUENCER-CONTENT" at bounding box center [858, 126] width 202 height 29
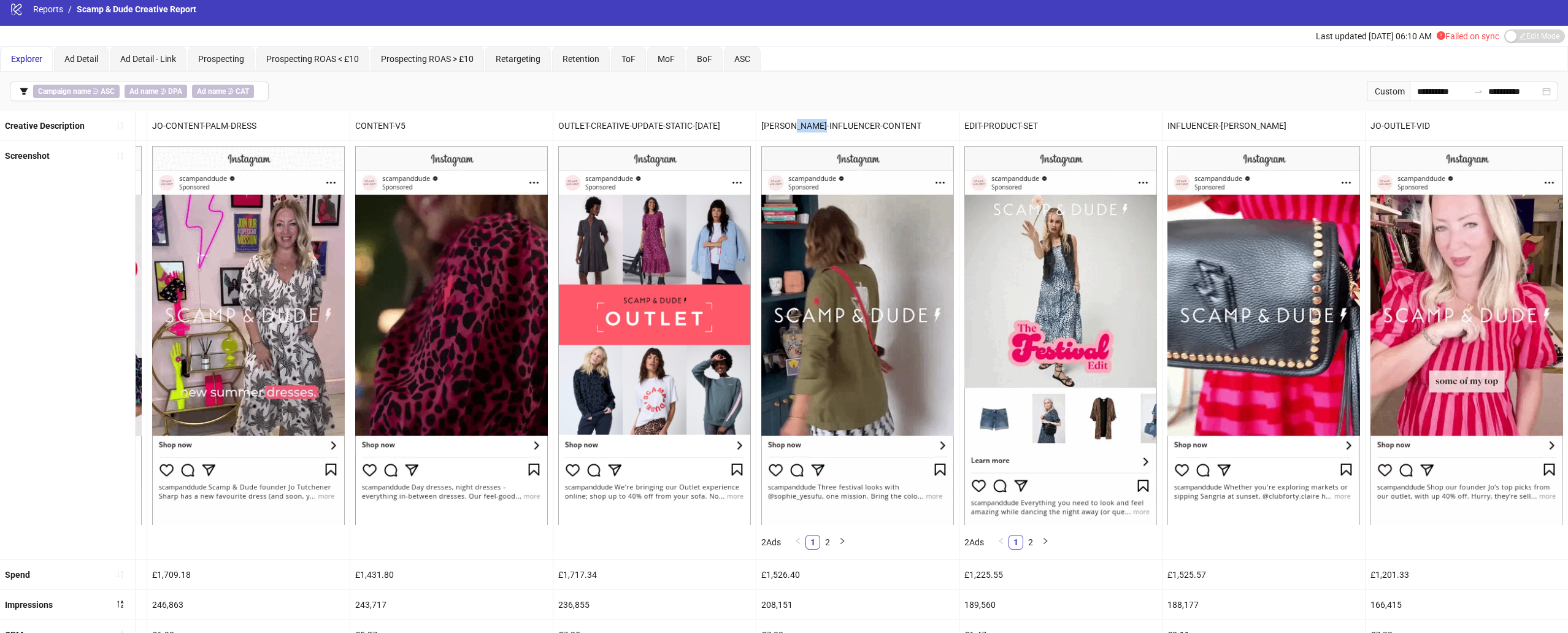
click at [820, 126] on div "[PERSON_NAME]-INFLUENCER-CONTENT" at bounding box center [858, 126] width 202 height 29
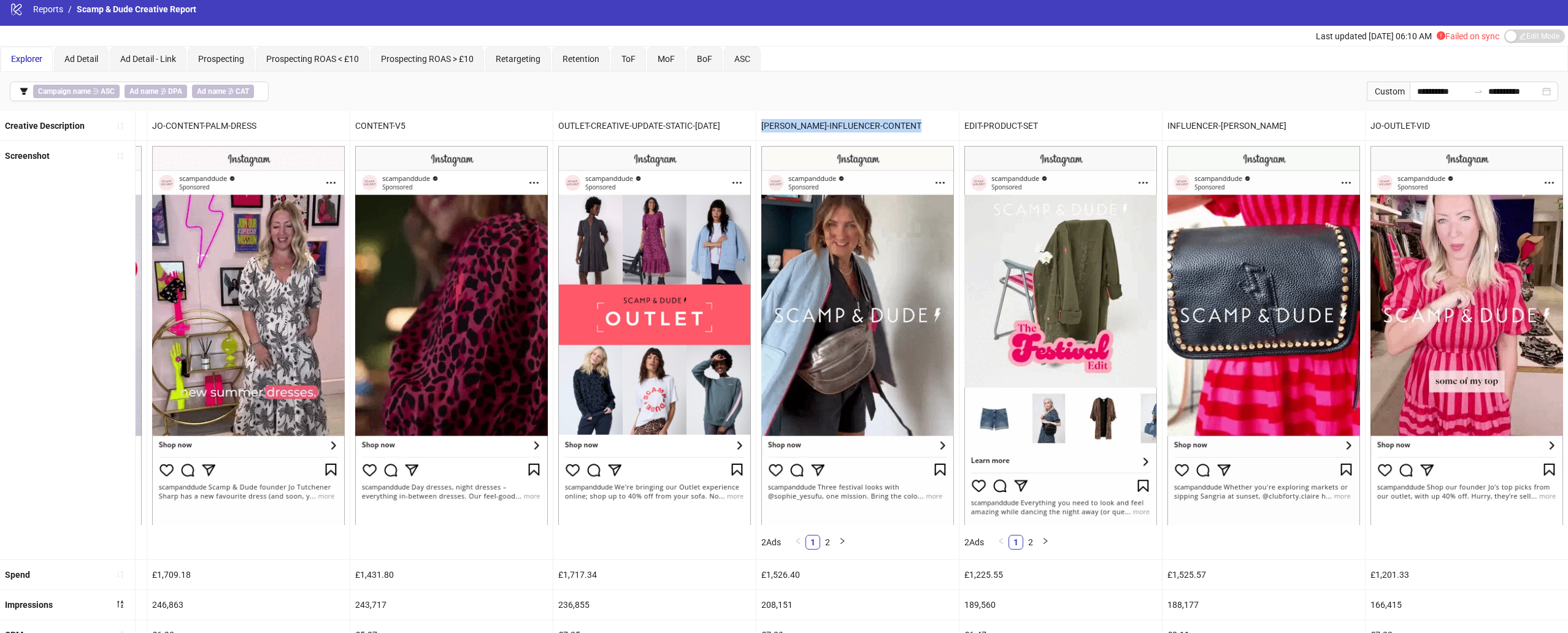
copy div "[PERSON_NAME]-INFLUENCER-CONTENT"
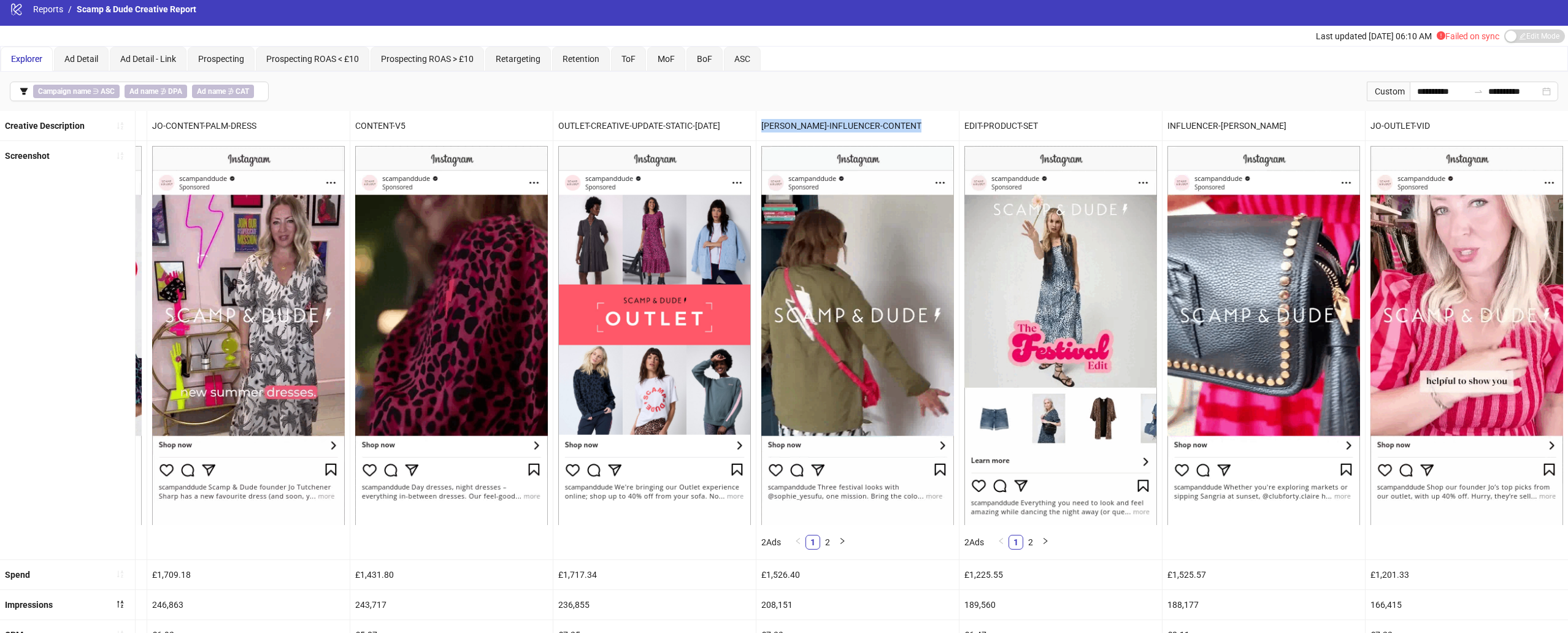
click at [1177, 122] on div "INFLUENCER-[PERSON_NAME]" at bounding box center [1264, 126] width 202 height 29
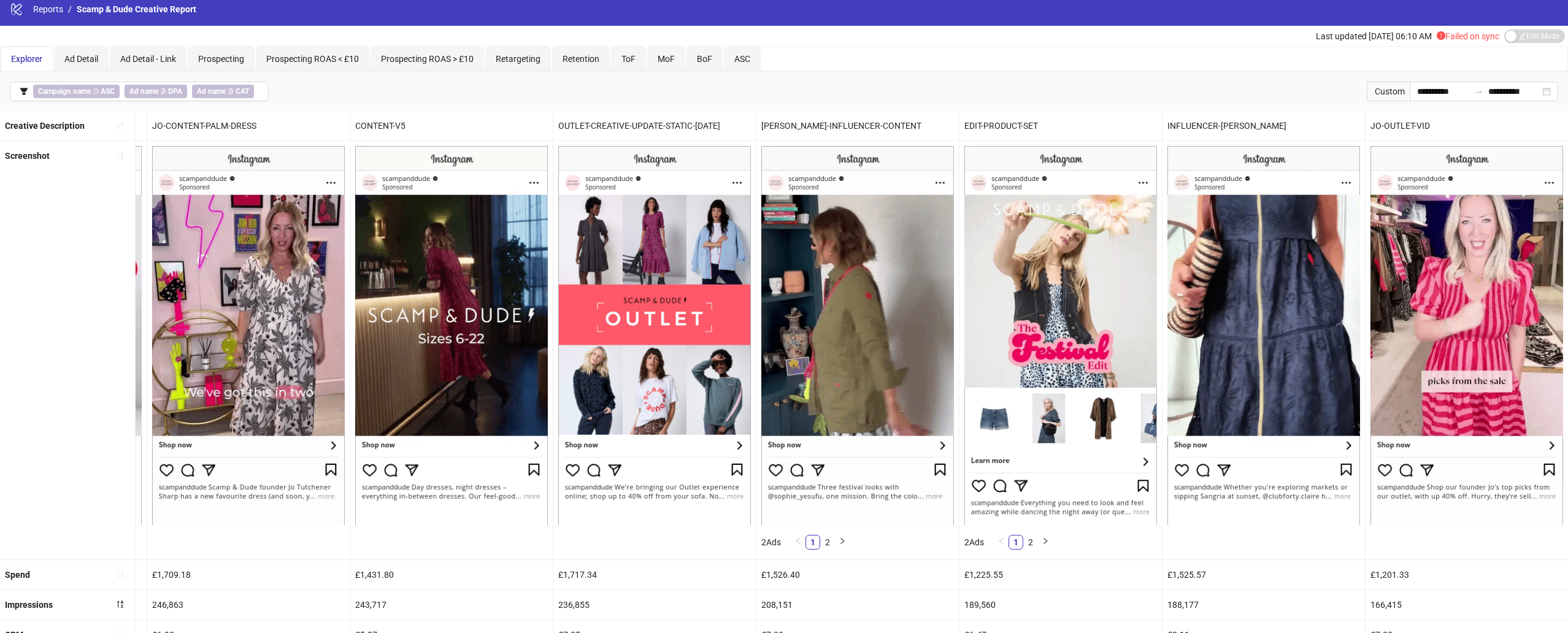
click at [1177, 122] on div "INFLUENCER-[PERSON_NAME]" at bounding box center [1264, 126] width 202 height 29
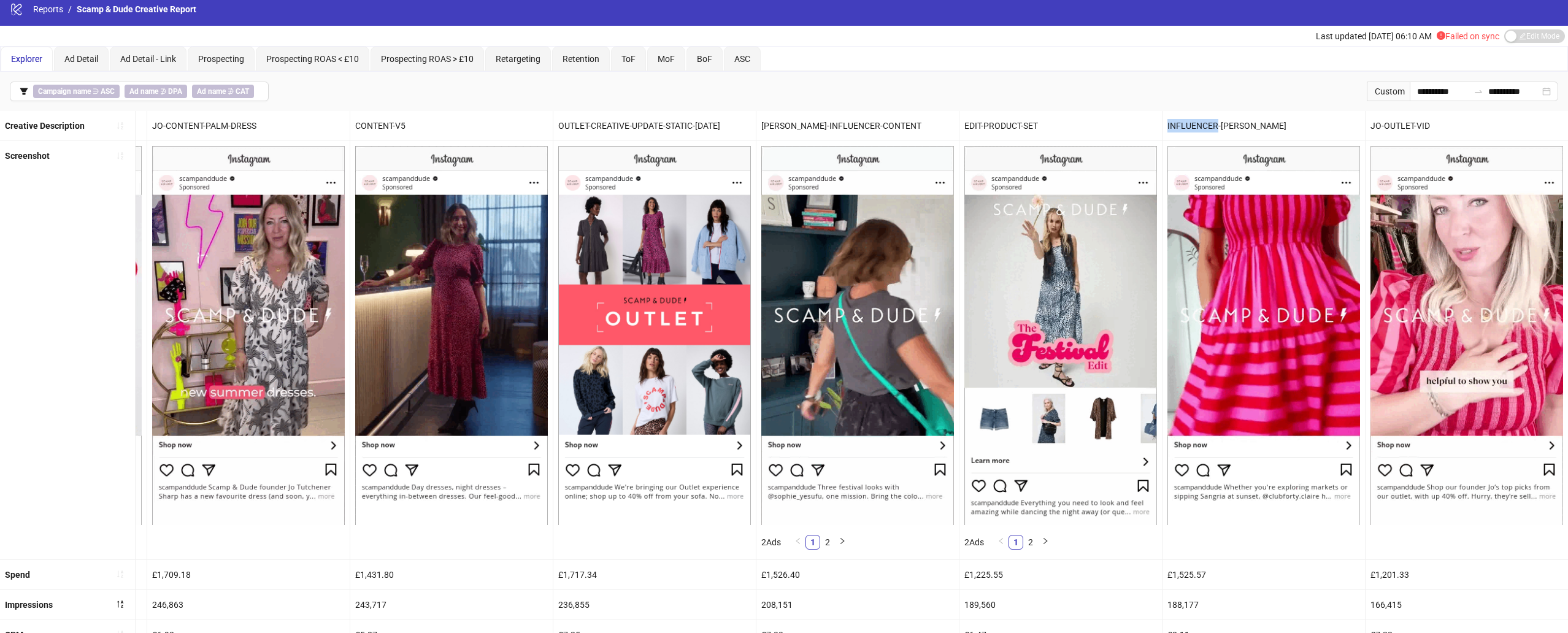
click at [1177, 122] on div "INFLUENCER-[PERSON_NAME]" at bounding box center [1264, 126] width 202 height 29
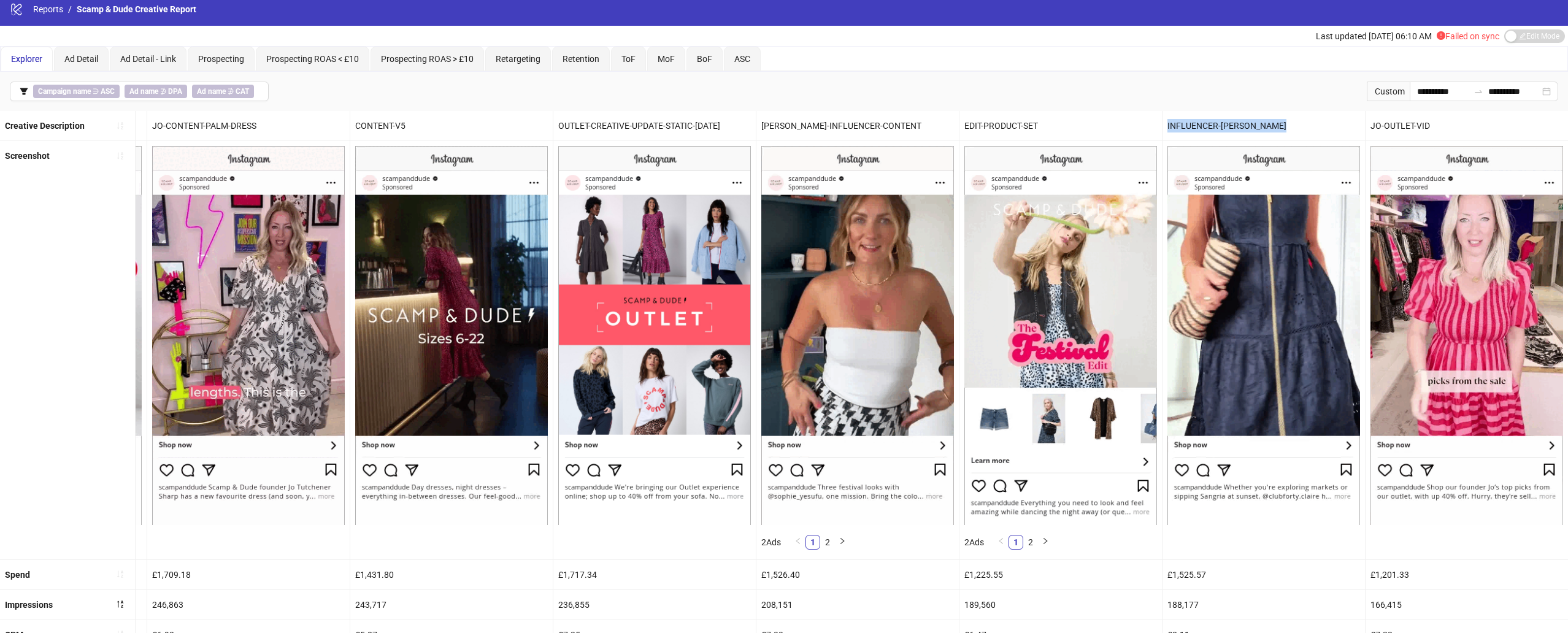
copy div "INFLUENCER-[PERSON_NAME]"
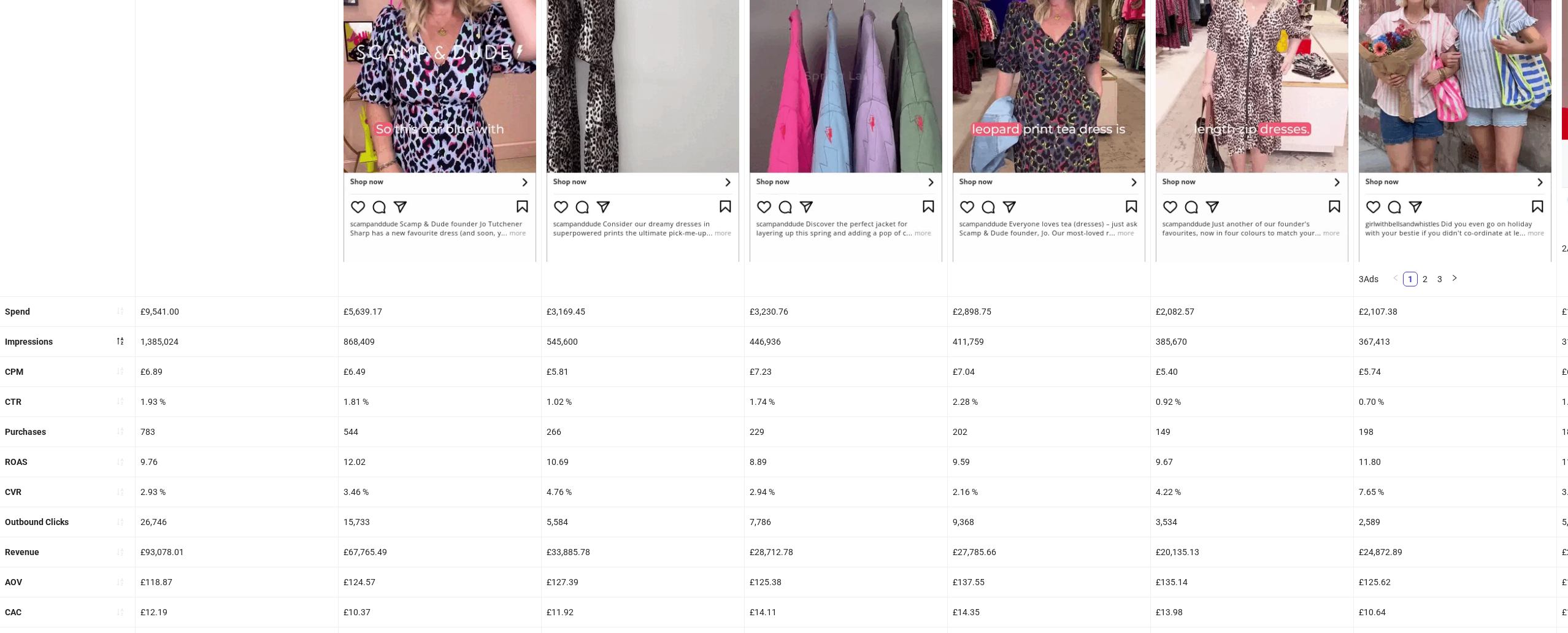
scroll to position [458, 0]
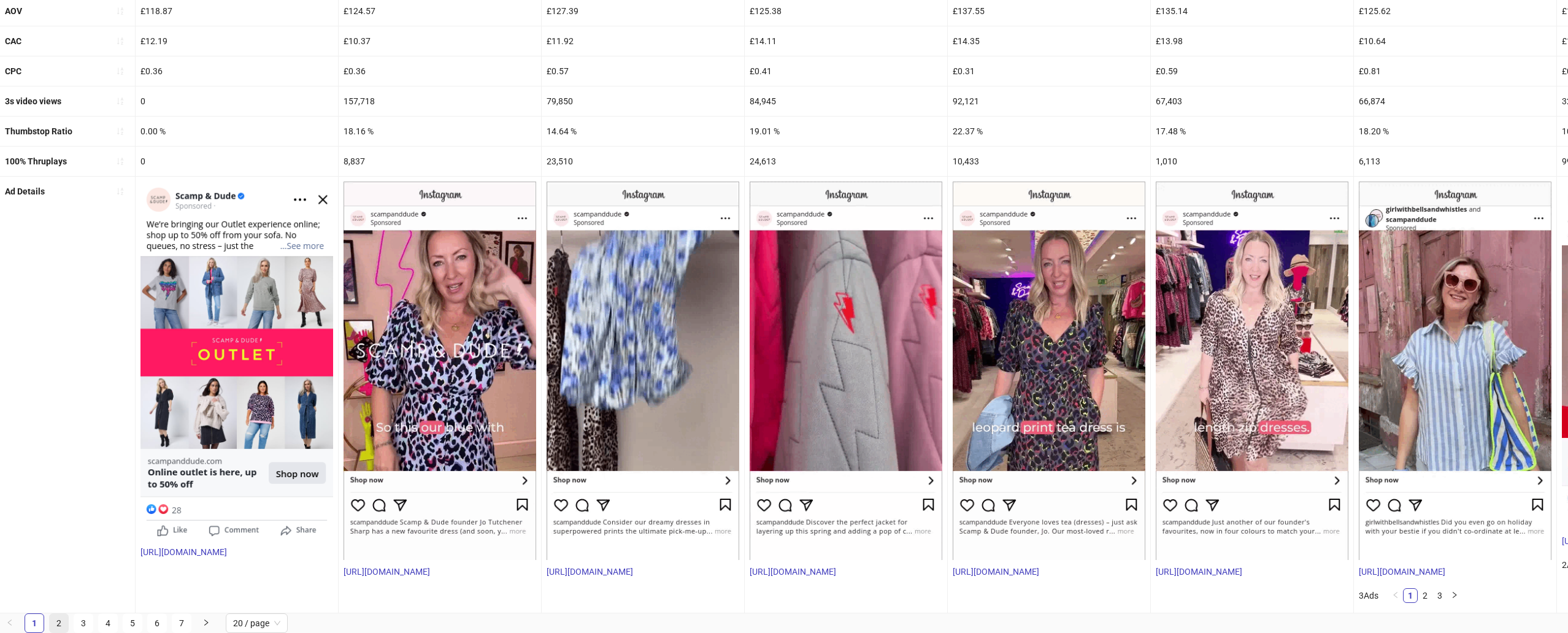
click at [60, 585] on link "2" at bounding box center [59, 623] width 18 height 18
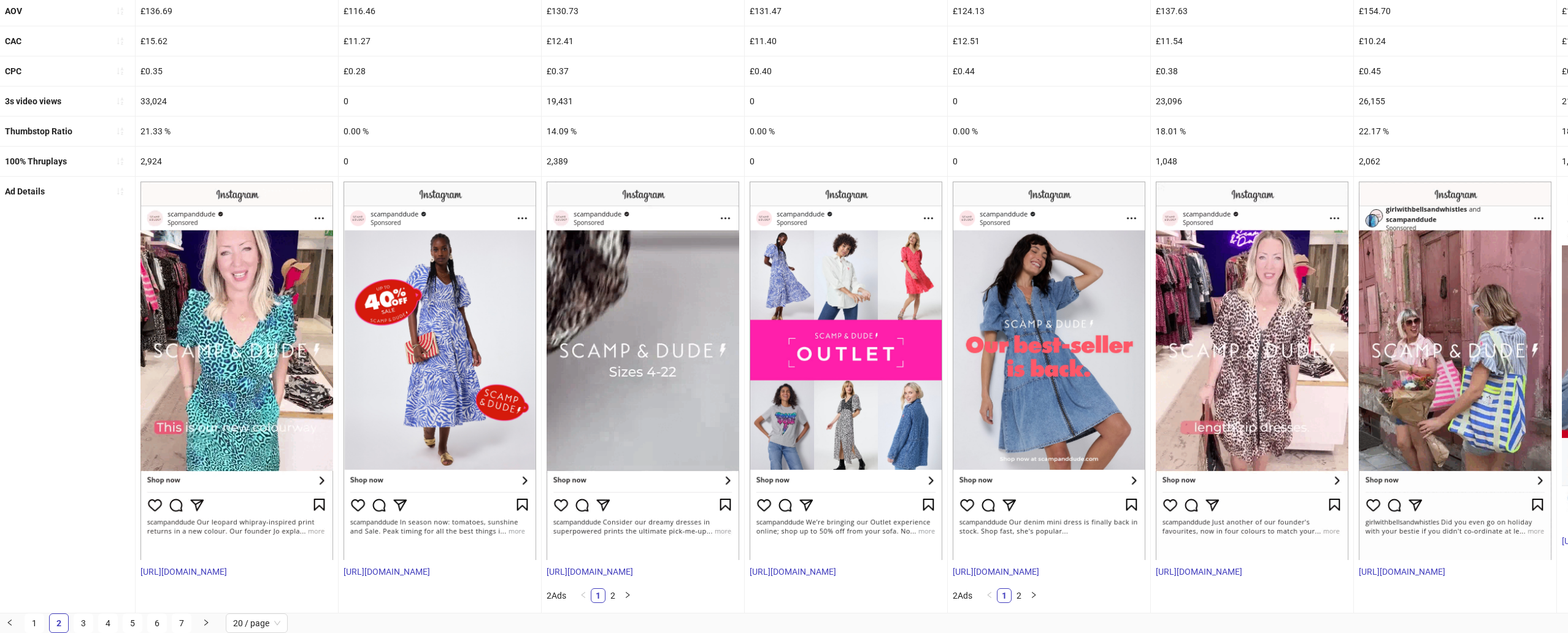
scroll to position [0, 0]
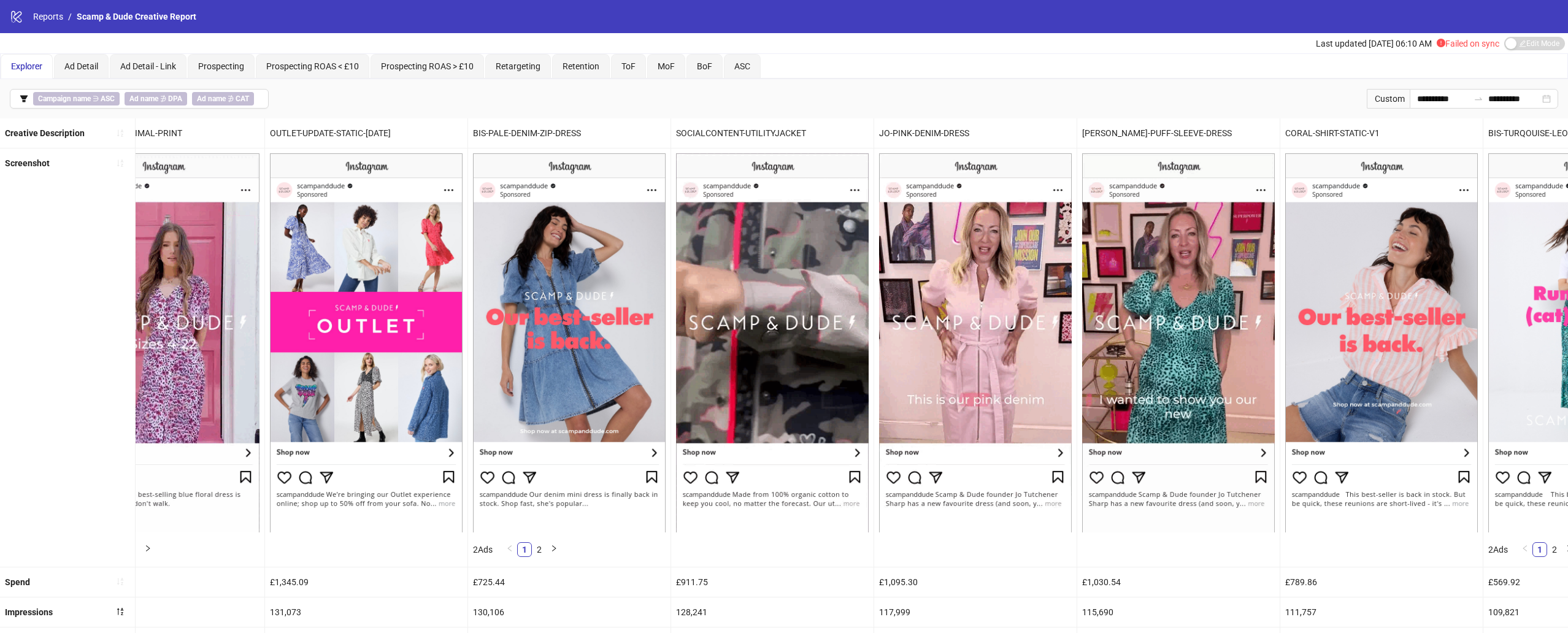
click at [511, 281] on img at bounding box center [569, 342] width 193 height 378
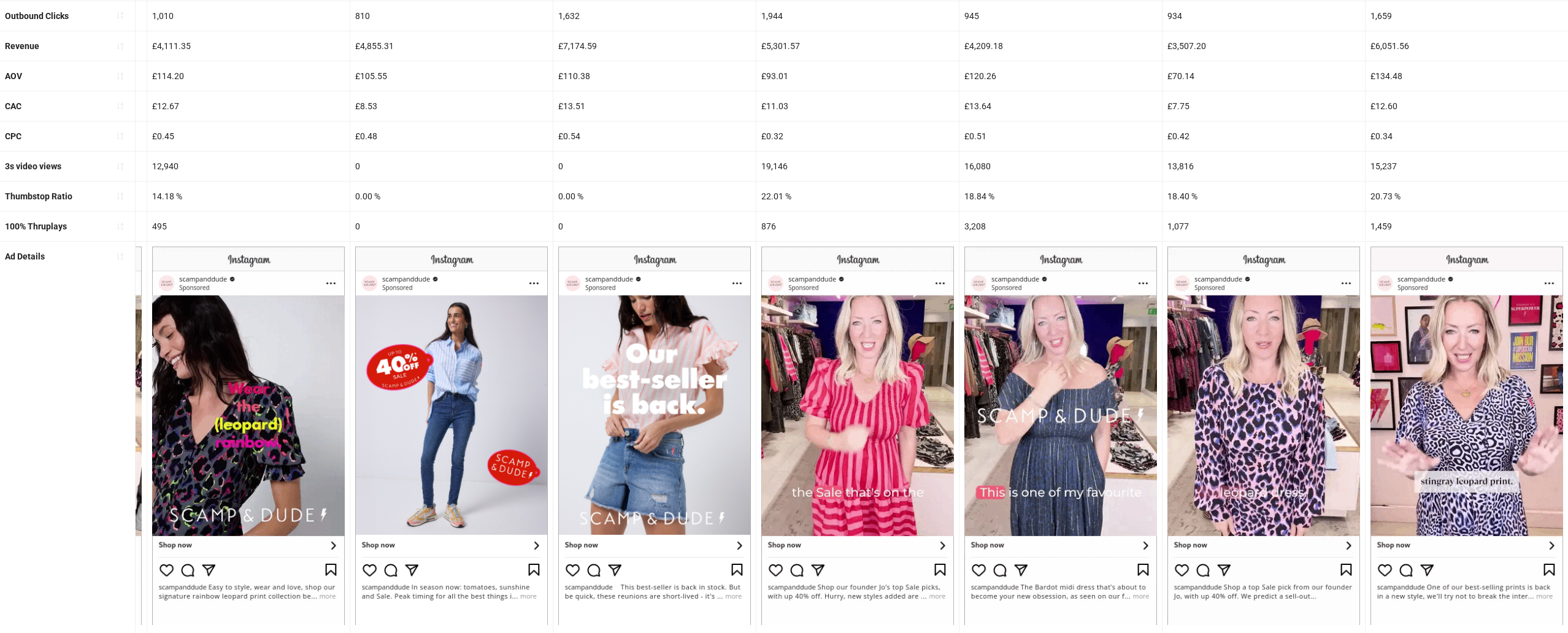
scroll to position [458, 0]
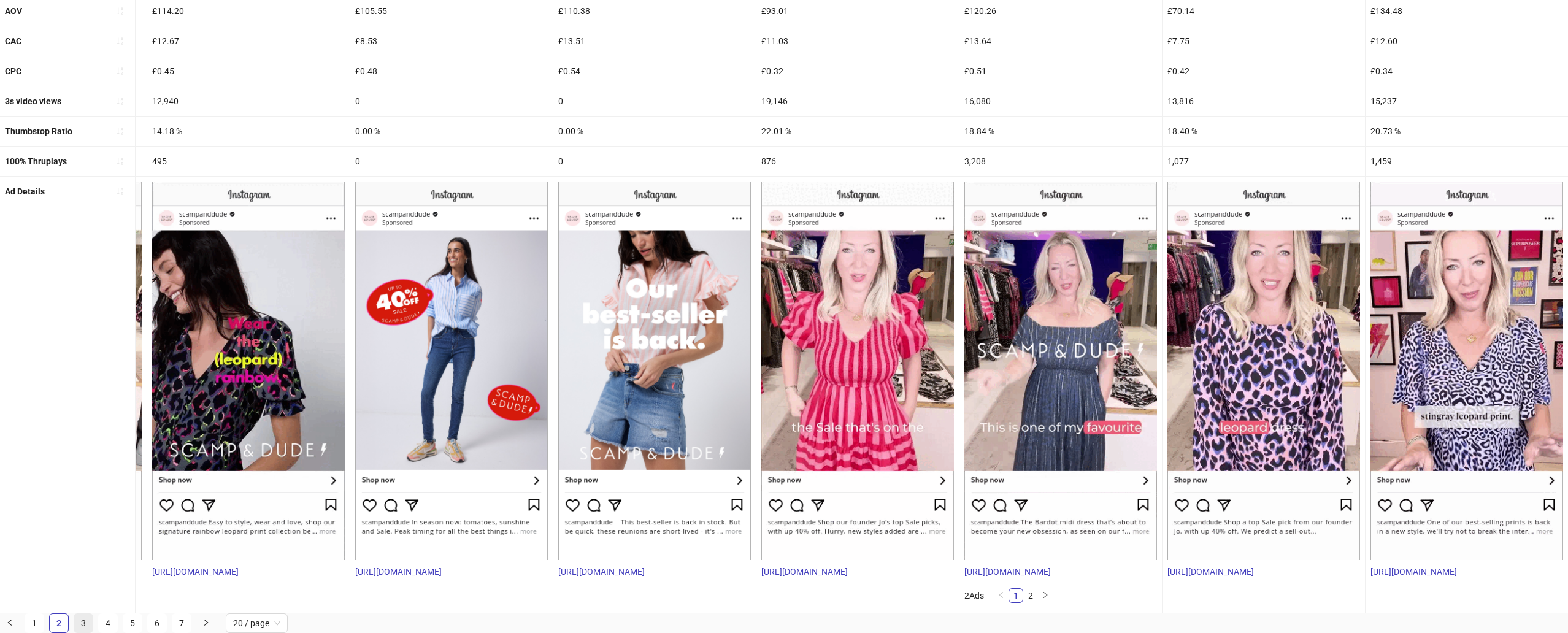
click at [82, 585] on link "3" at bounding box center [83, 623] width 18 height 18
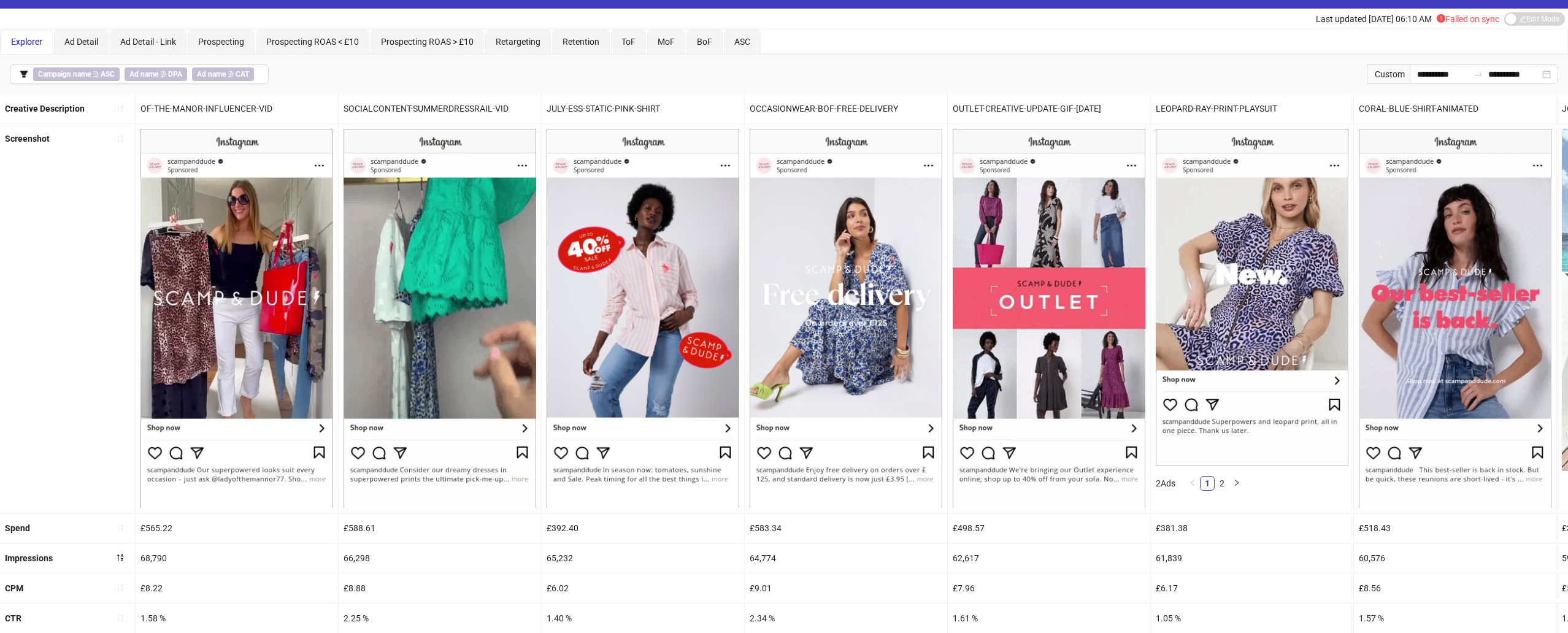
scroll to position [428, 0]
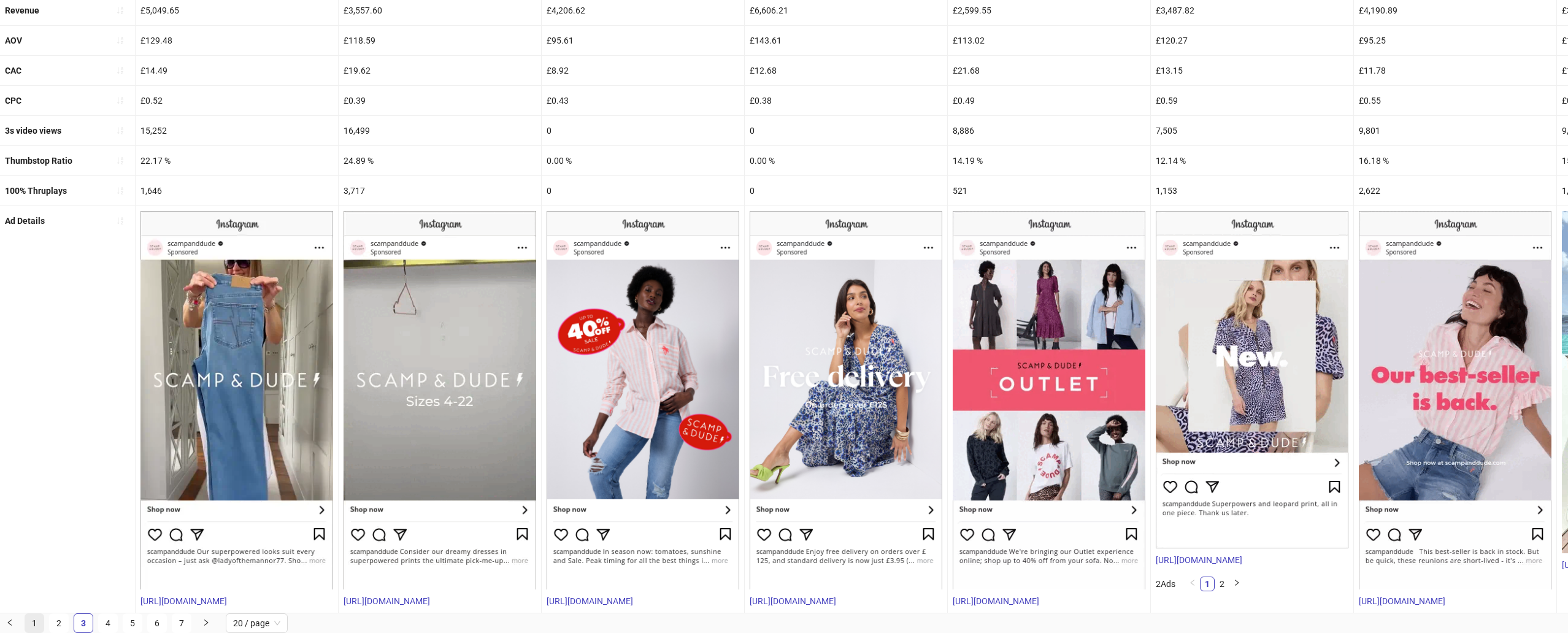
click at [27, 585] on link "1" at bounding box center [34, 623] width 18 height 18
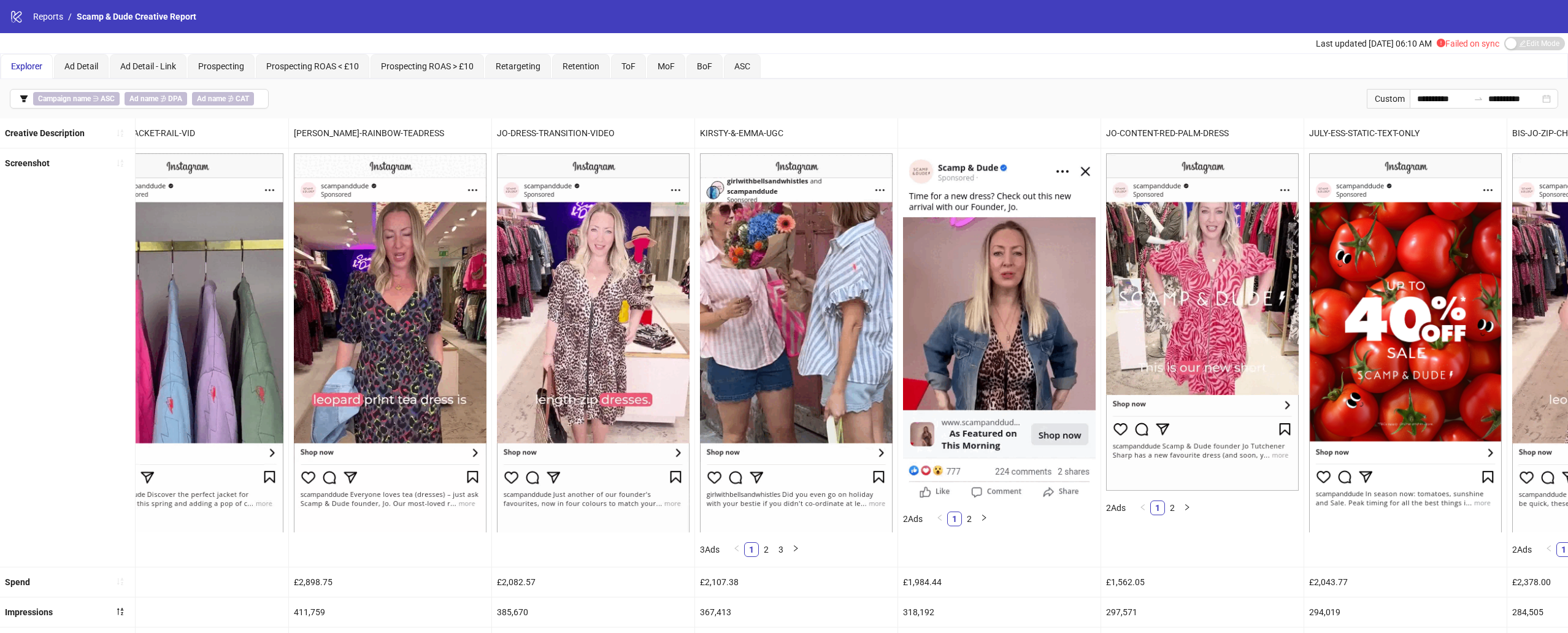
scroll to position [0, 952]
